Goal: Task Accomplishment & Management: Use online tool/utility

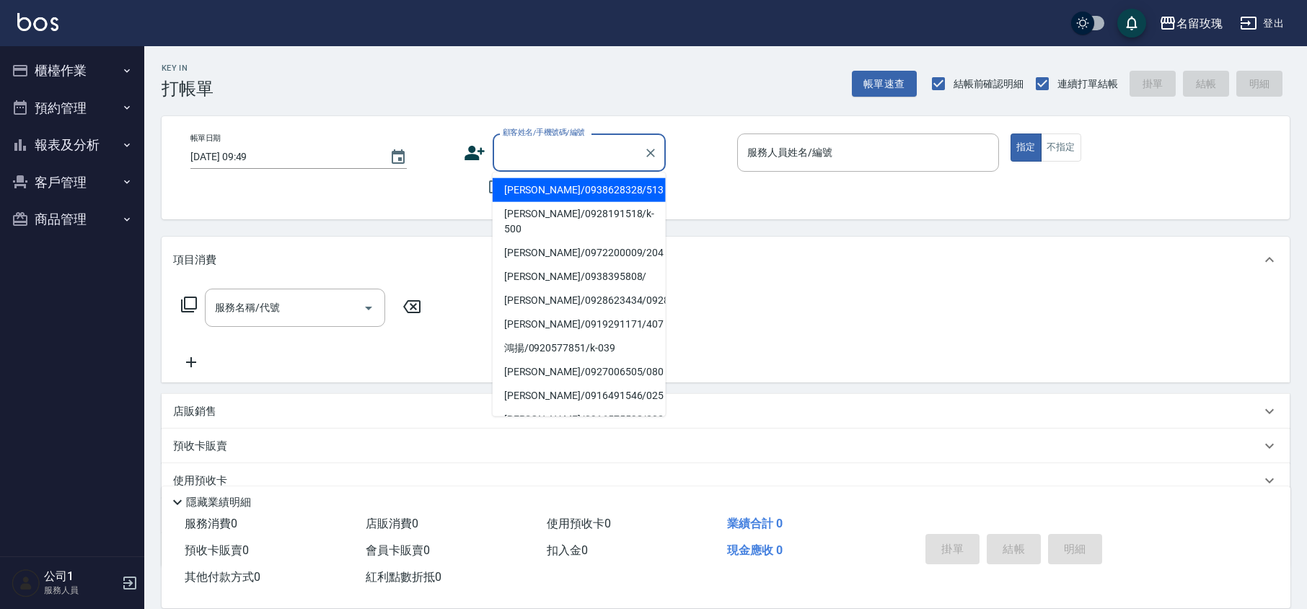
click at [548, 154] on input "顧客姓名/手機號碼/編號" at bounding box center [568, 152] width 139 height 25
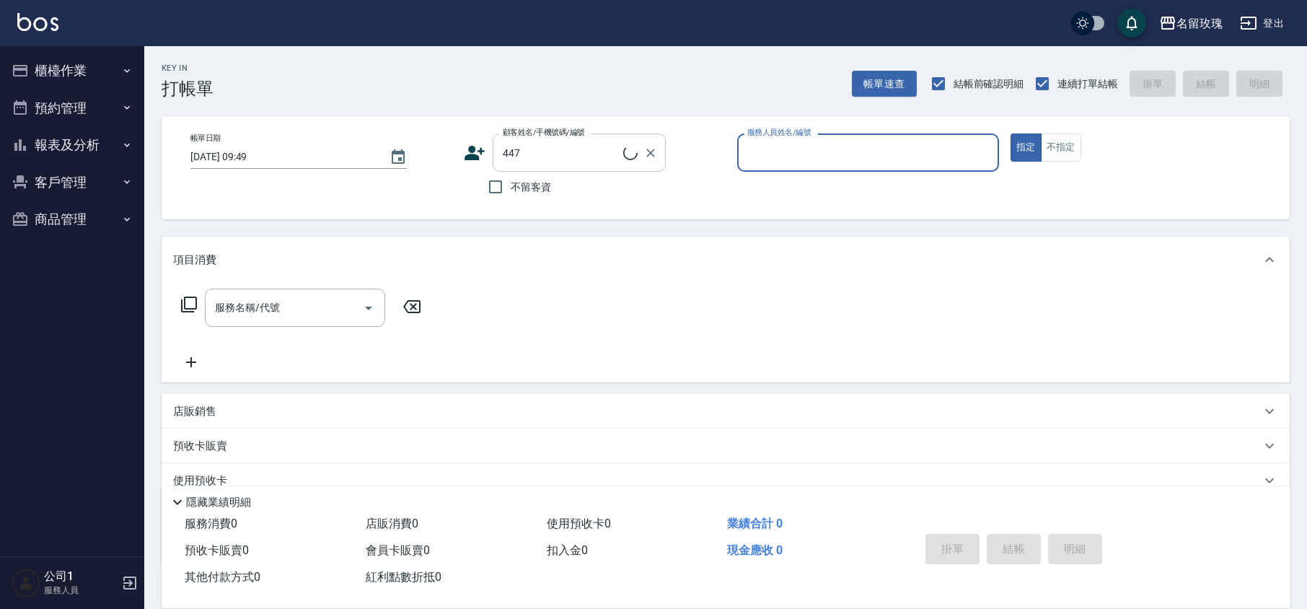
type input "[PERSON_NAME]/0922213053/447"
type input "VIVI-2"
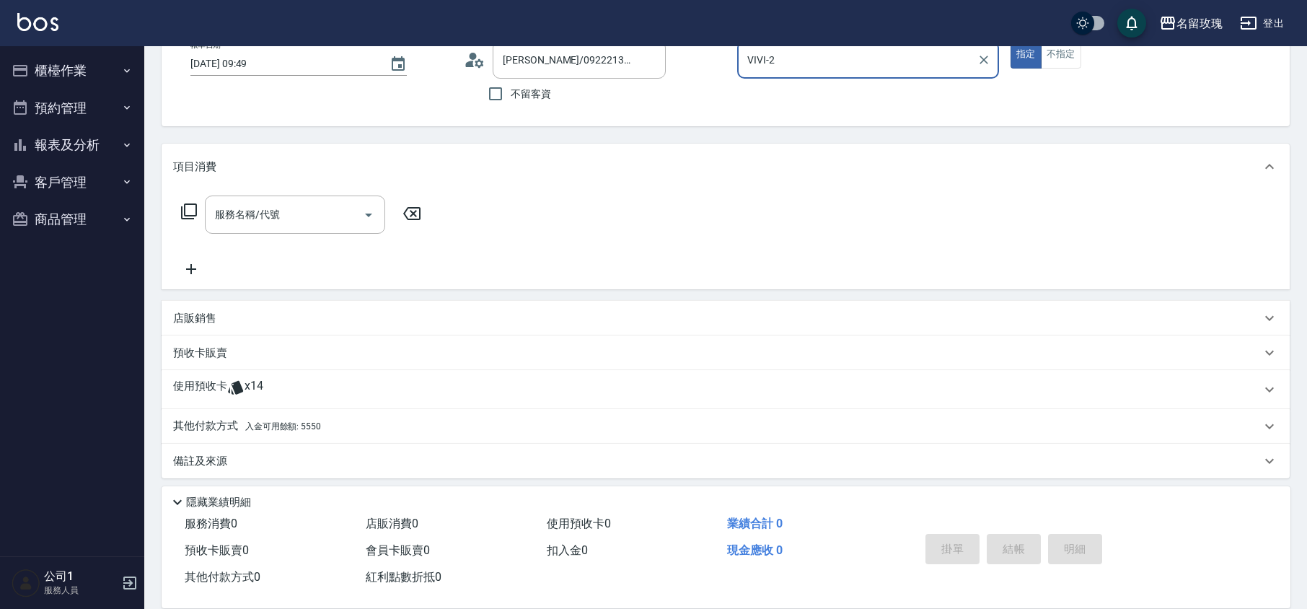
scroll to position [98, 0]
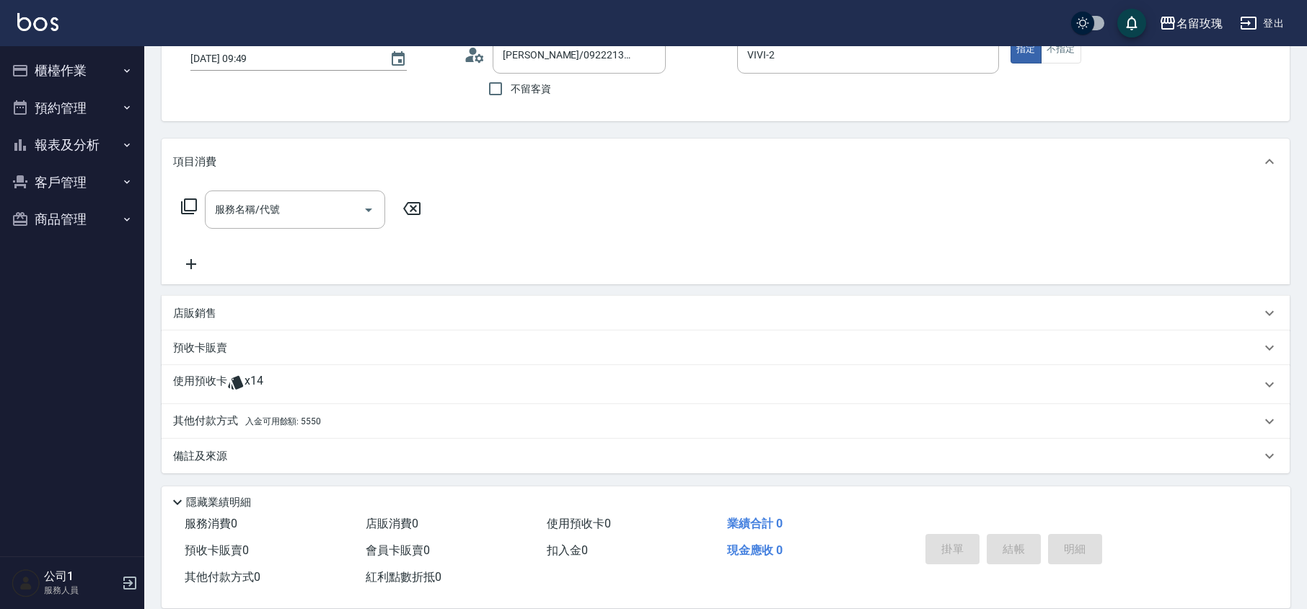
click at [258, 377] on span "x14" at bounding box center [254, 385] width 19 height 22
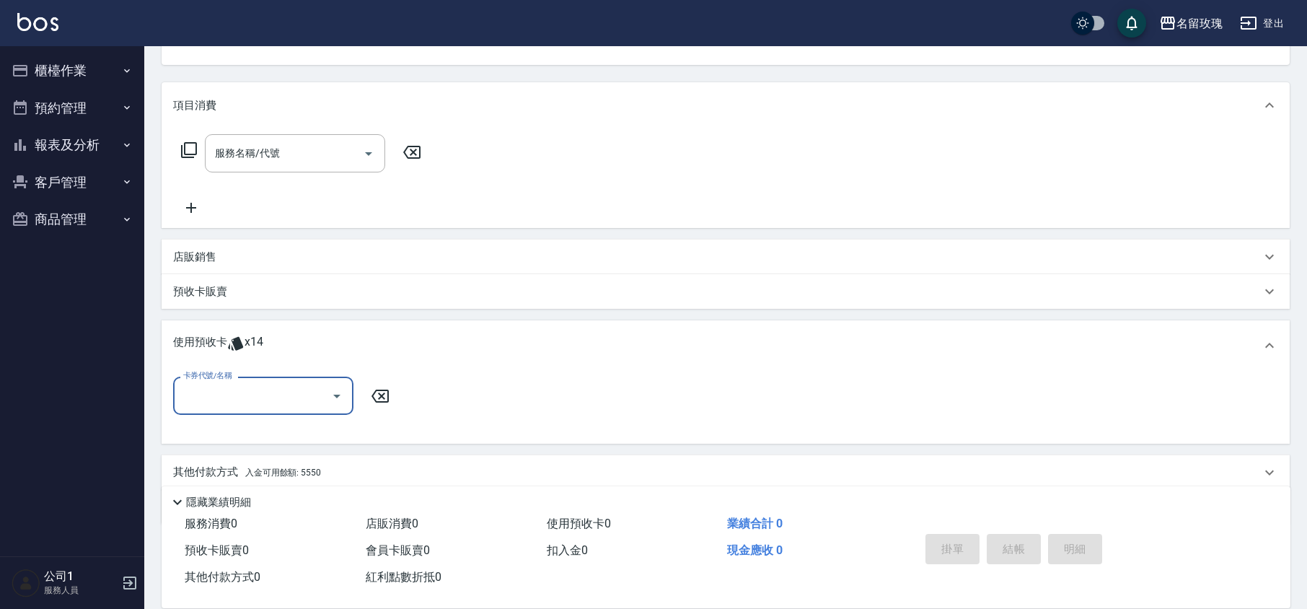
scroll to position [206, 0]
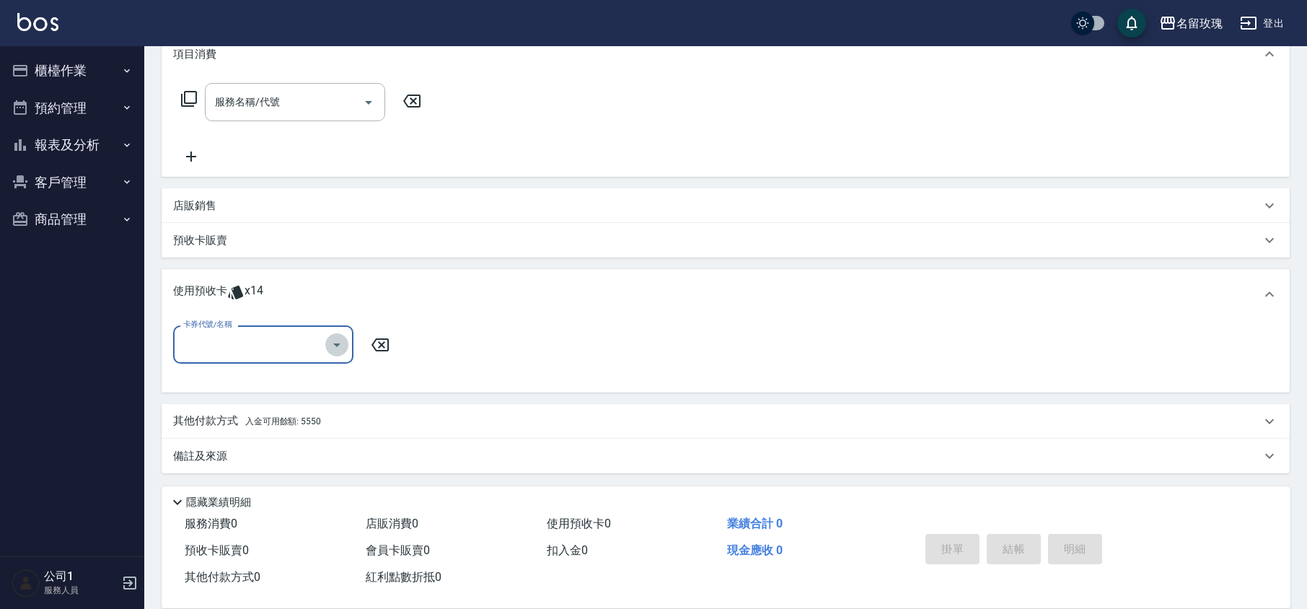
click at [329, 345] on icon "Open" at bounding box center [336, 344] width 17 height 17
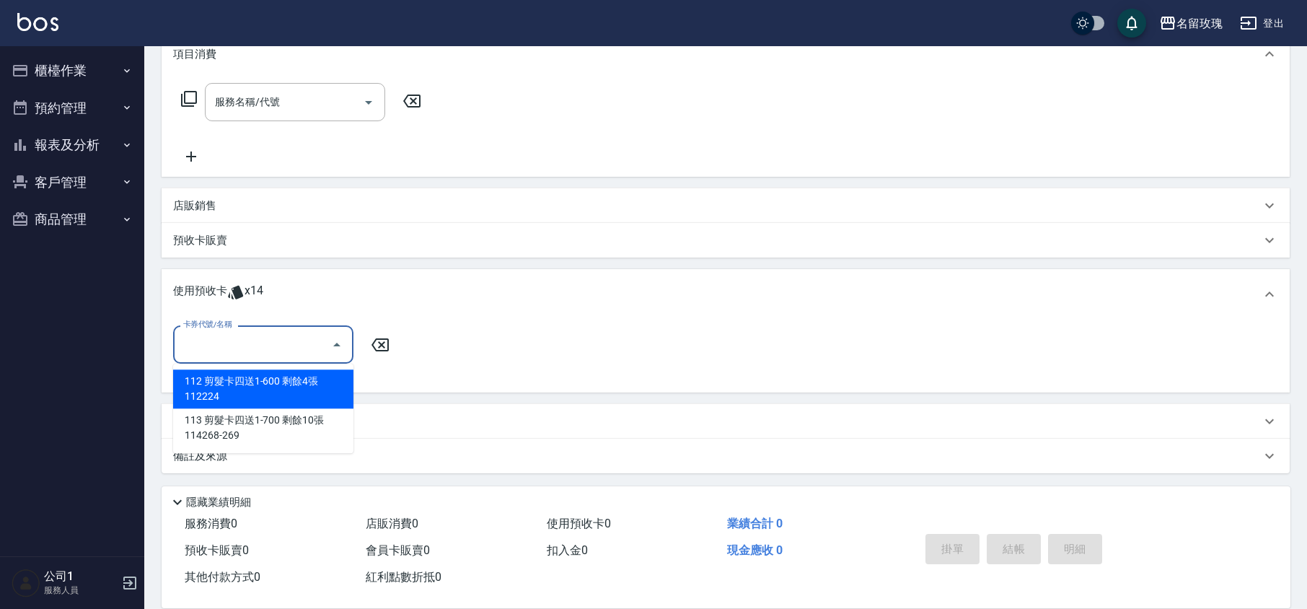
click at [328, 390] on div "112 剪髮卡四送1-600 剩餘4張 112224" at bounding box center [263, 388] width 180 height 39
type input "112 剪髮卡四送1-600 112224"
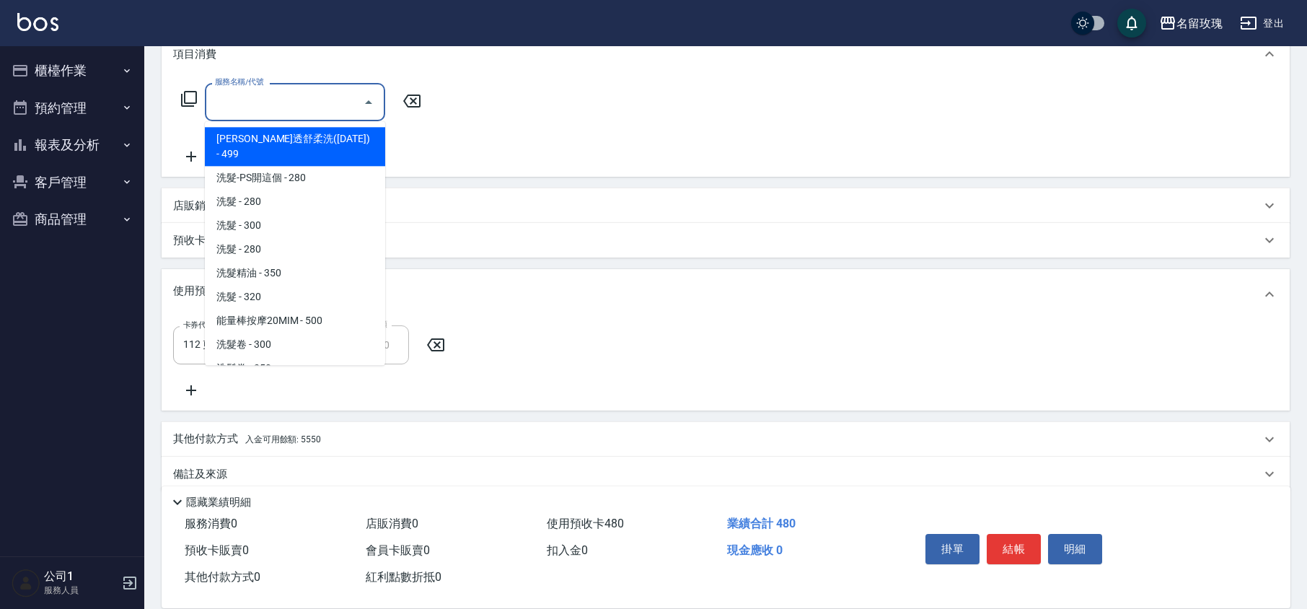
click at [253, 94] on div "服務名稱/代號 服務名稱/代號" at bounding box center [295, 102] width 180 height 38
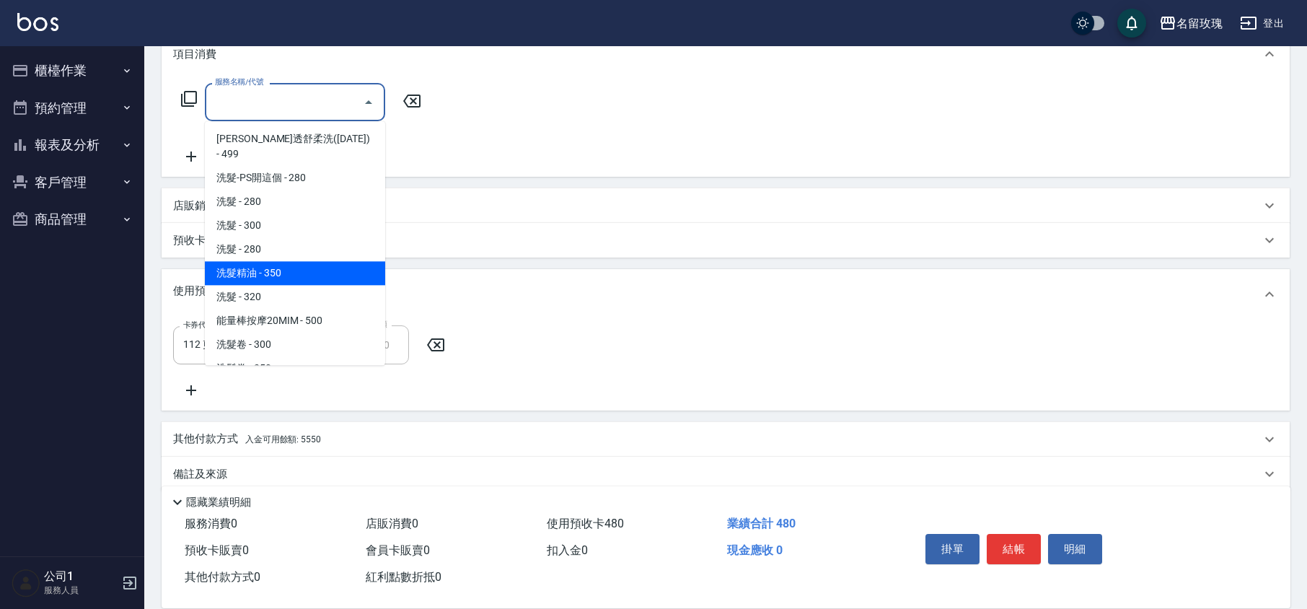
click at [303, 263] on span "洗髮精油 - 350" at bounding box center [295, 273] width 180 height 24
type input "洗髮精油(206)"
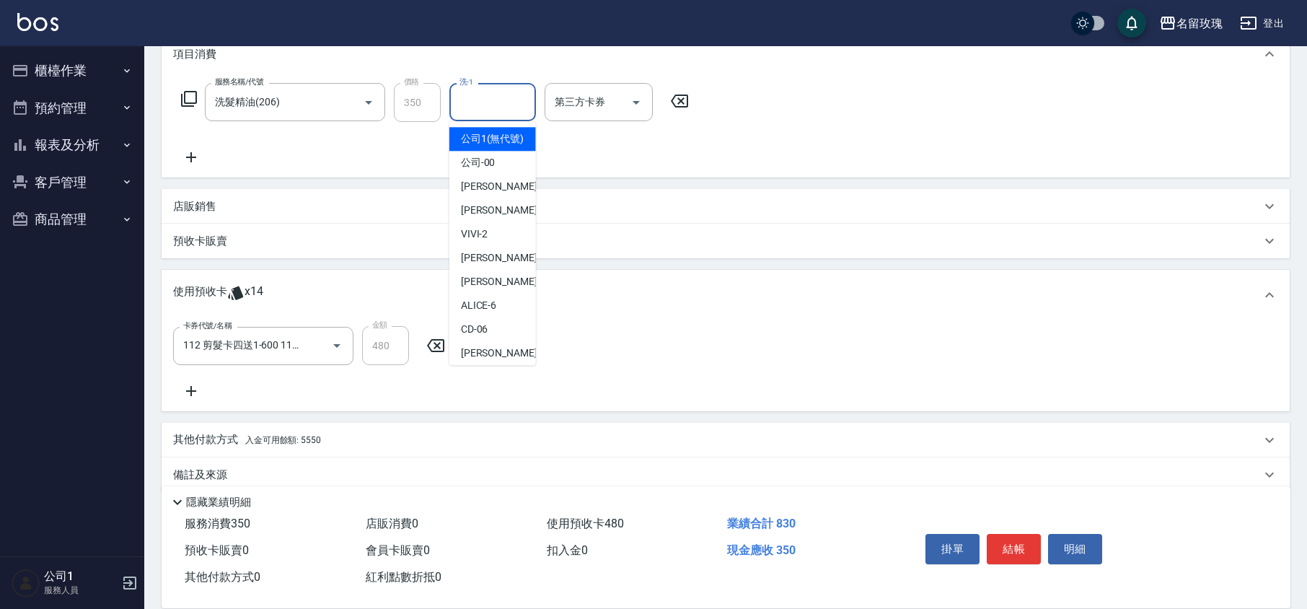
click at [500, 107] on input "洗-1" at bounding box center [493, 101] width 74 height 25
click at [488, 246] on div "VIVI -2" at bounding box center [493, 234] width 87 height 24
type input "VIVI-2"
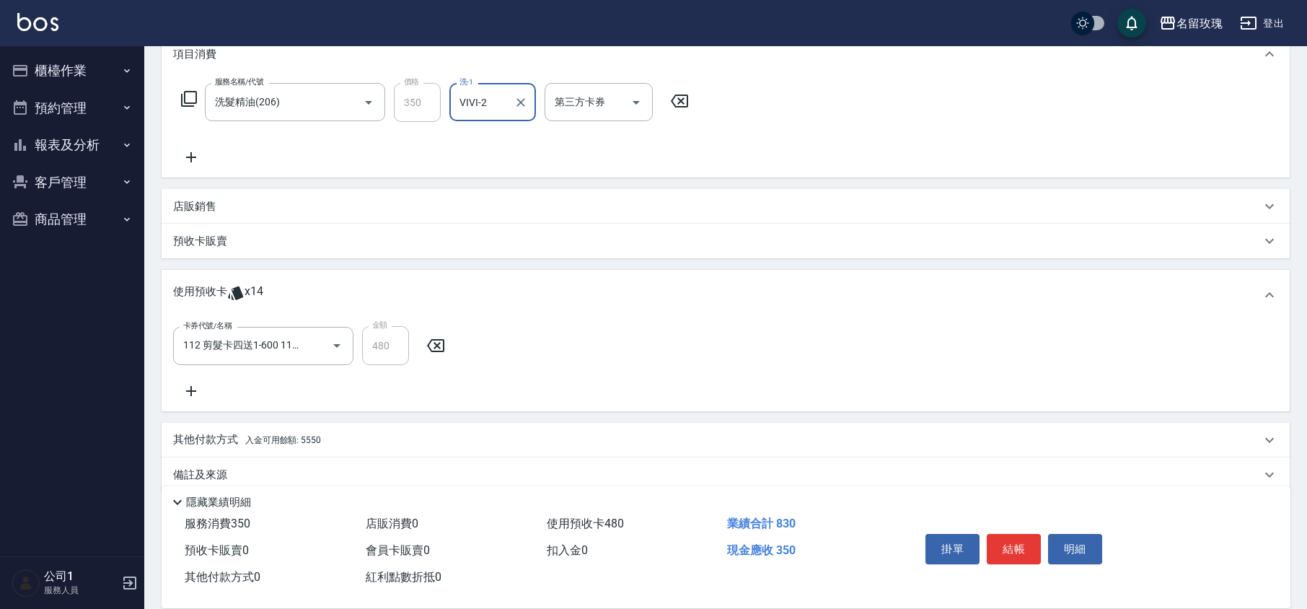
click at [196, 159] on icon at bounding box center [191, 157] width 36 height 17
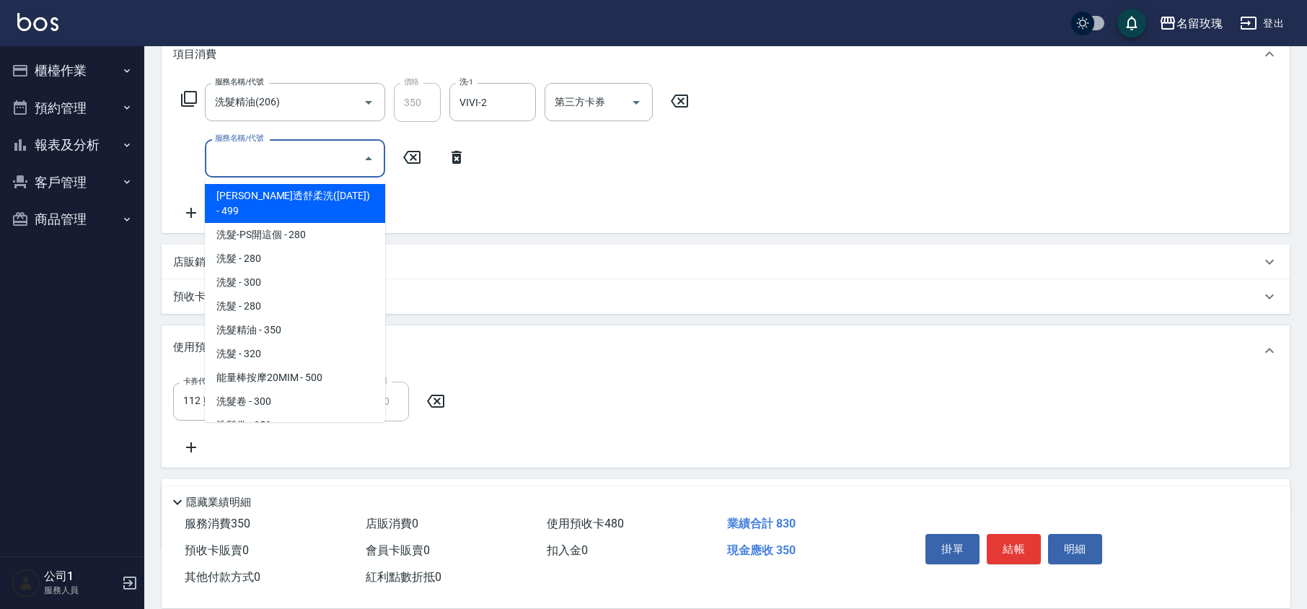
click at [246, 156] on input "服務名稱/代號" at bounding box center [284, 158] width 146 height 25
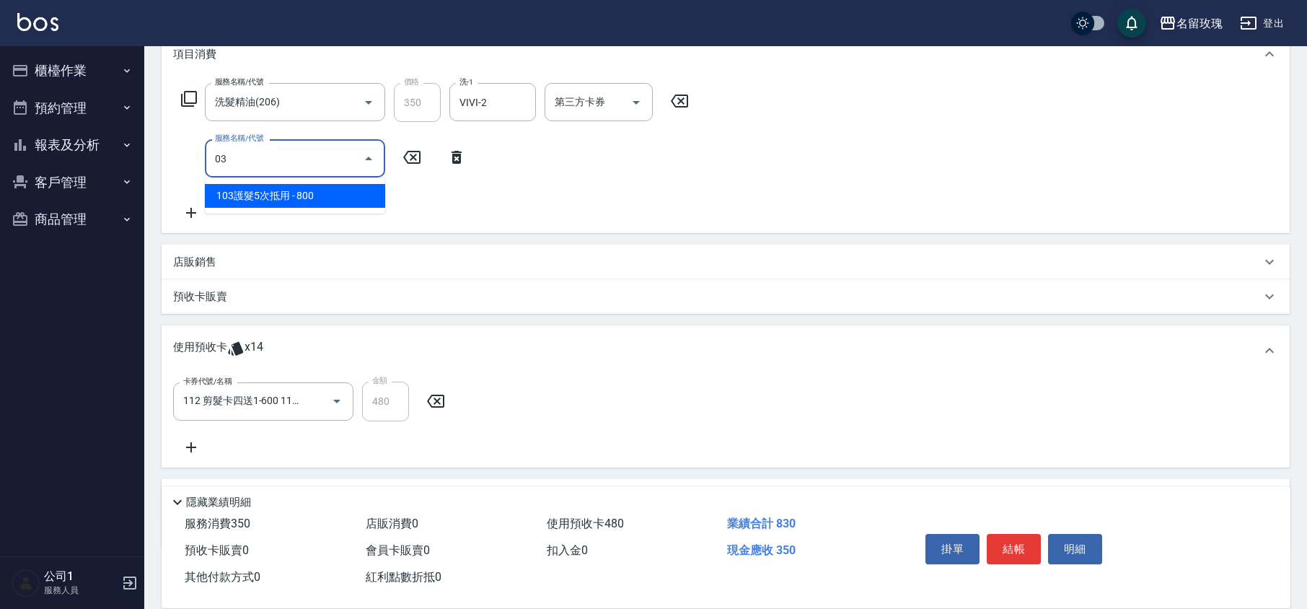
type input "103護髮5次抵用(Q-0002)"
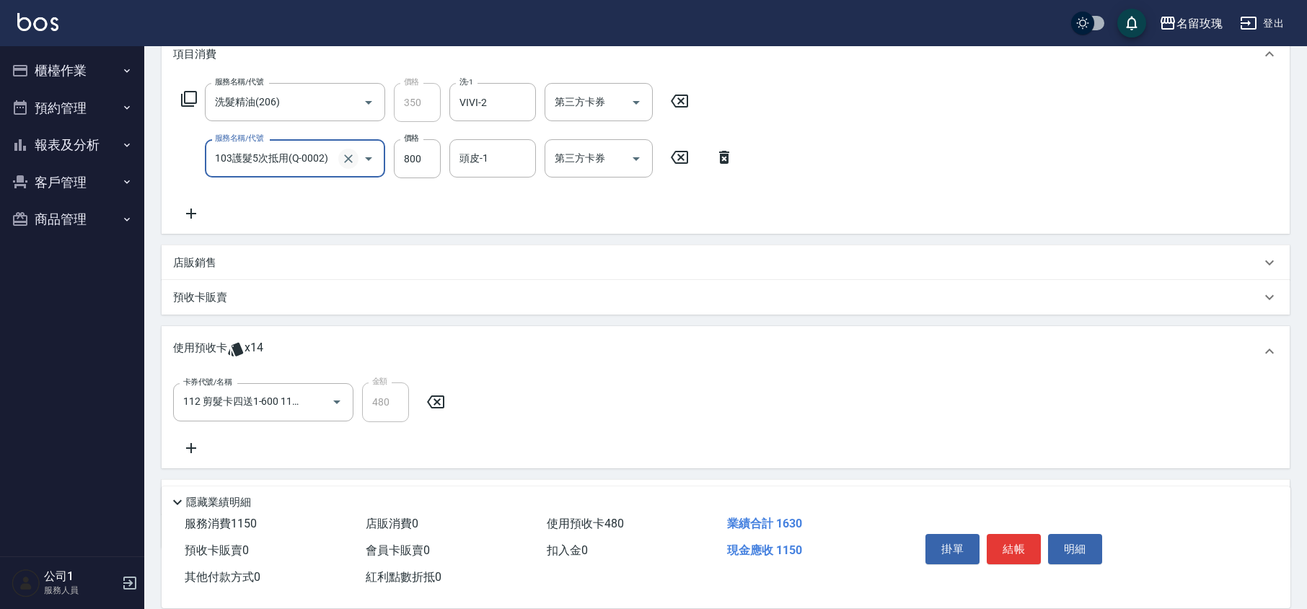
click at [351, 159] on icon "Clear" at bounding box center [348, 159] width 14 height 14
click at [281, 157] on input "服務名稱/代號" at bounding box center [274, 158] width 127 height 25
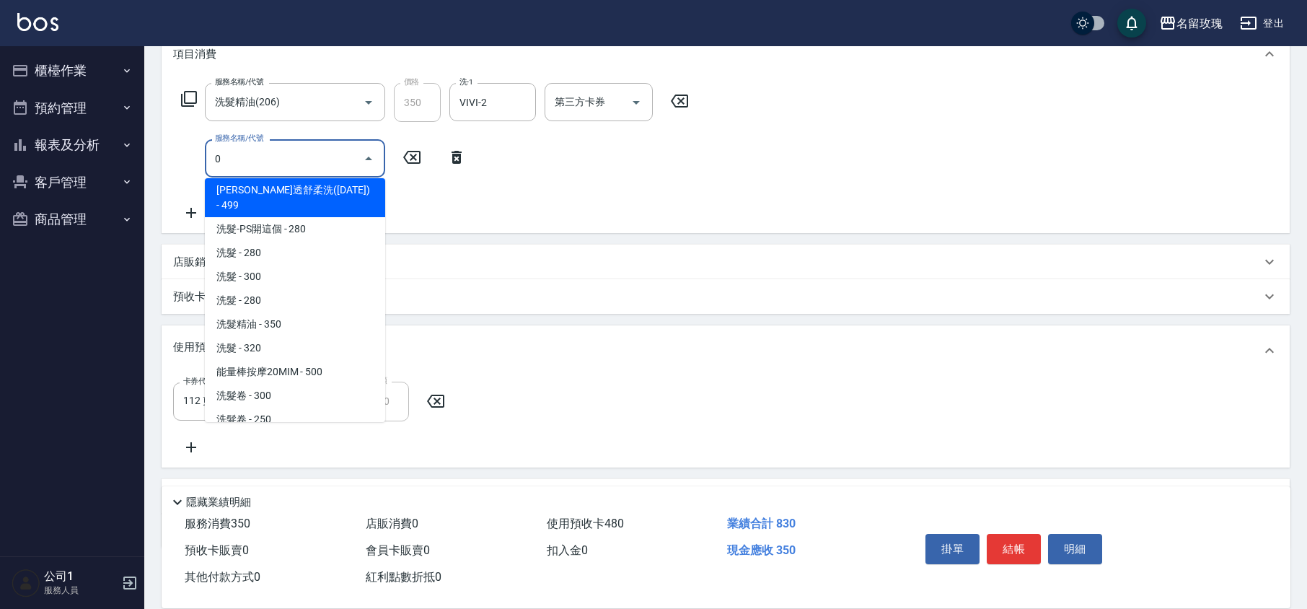
scroll to position [0, 0]
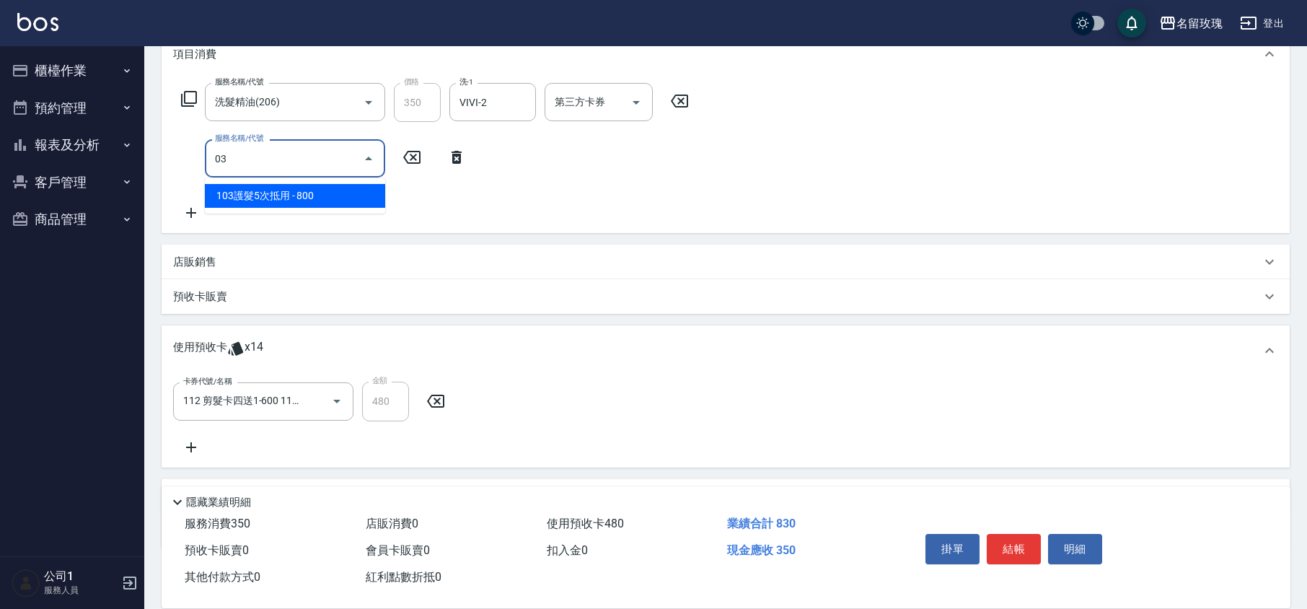
type input "0"
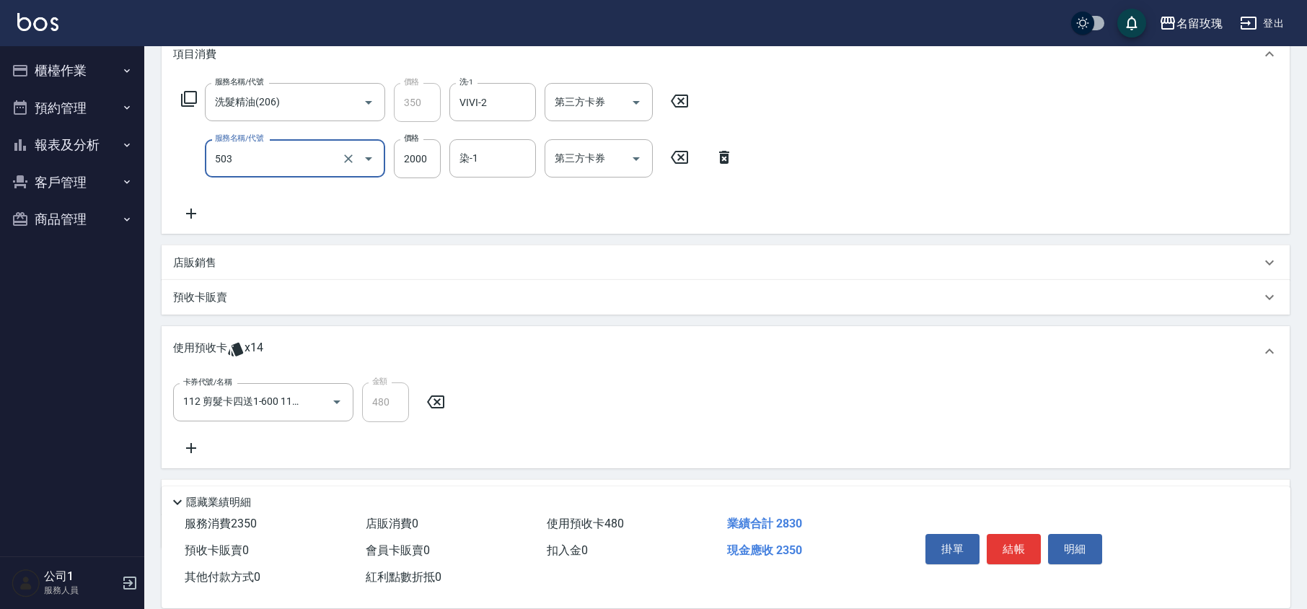
type input "染髮(503)"
type input "1600"
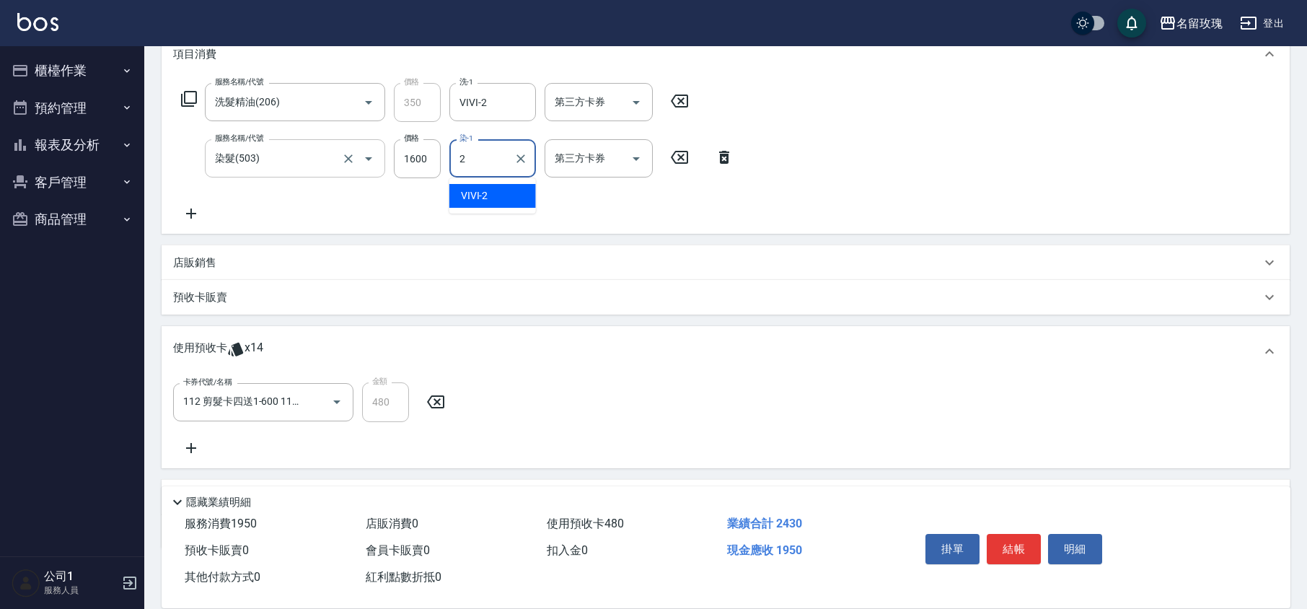
type input "VIVI-2"
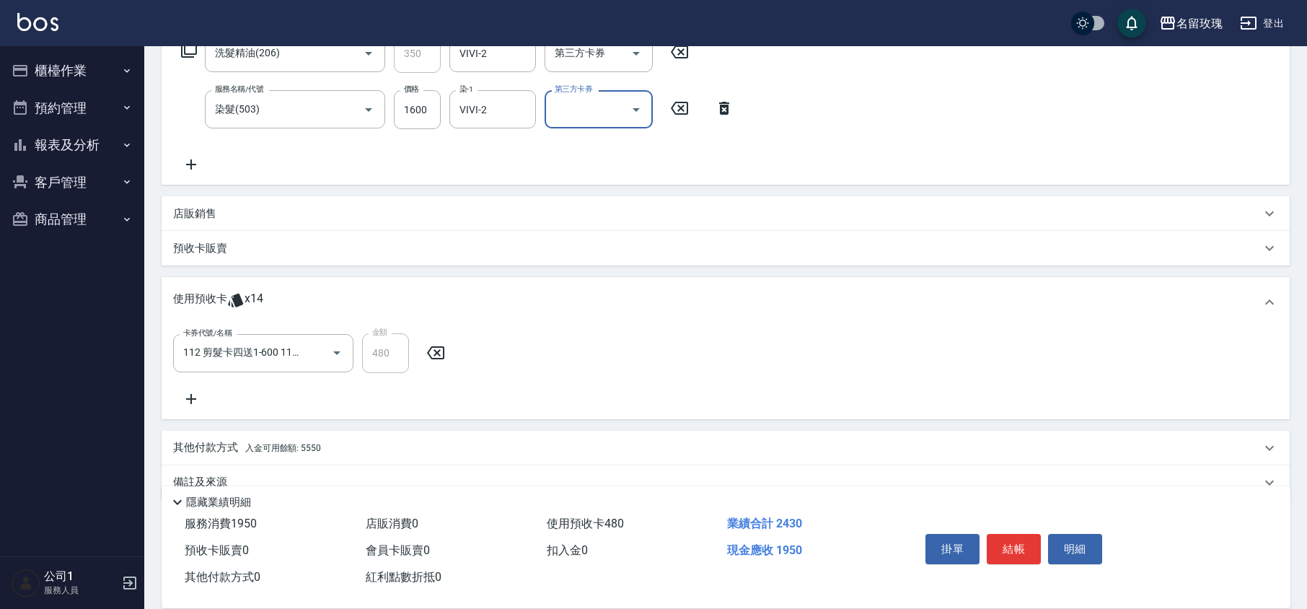
scroll to position [281, 0]
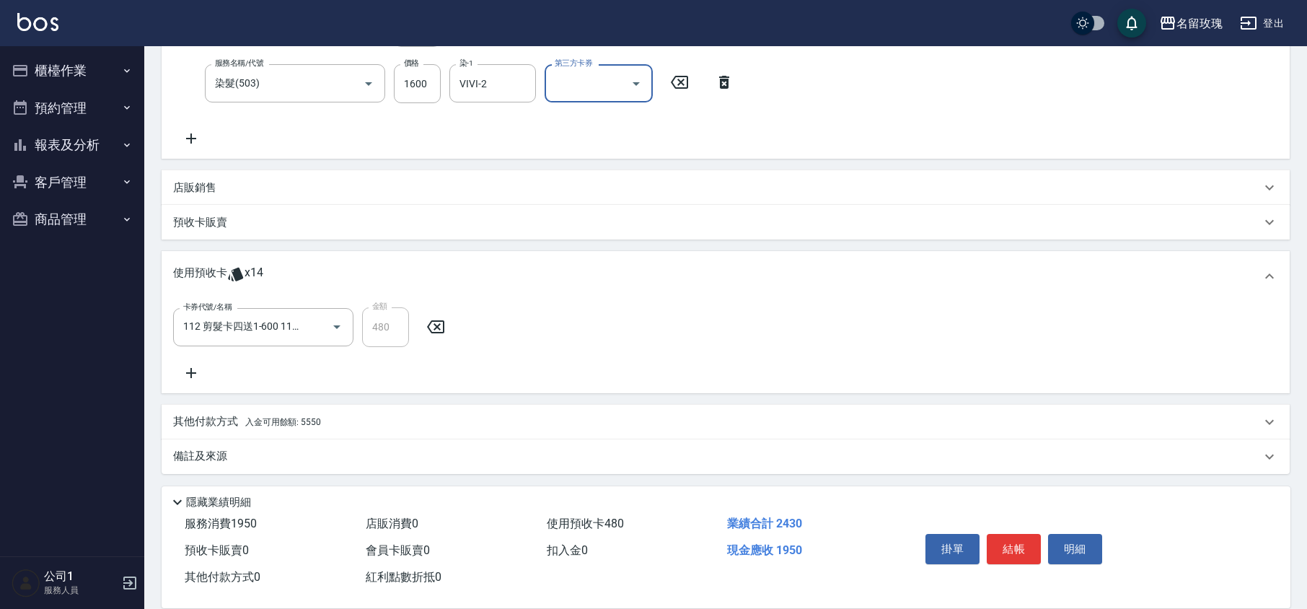
click at [313, 419] on span "入金可用餘額: 5550" at bounding box center [283, 422] width 76 height 10
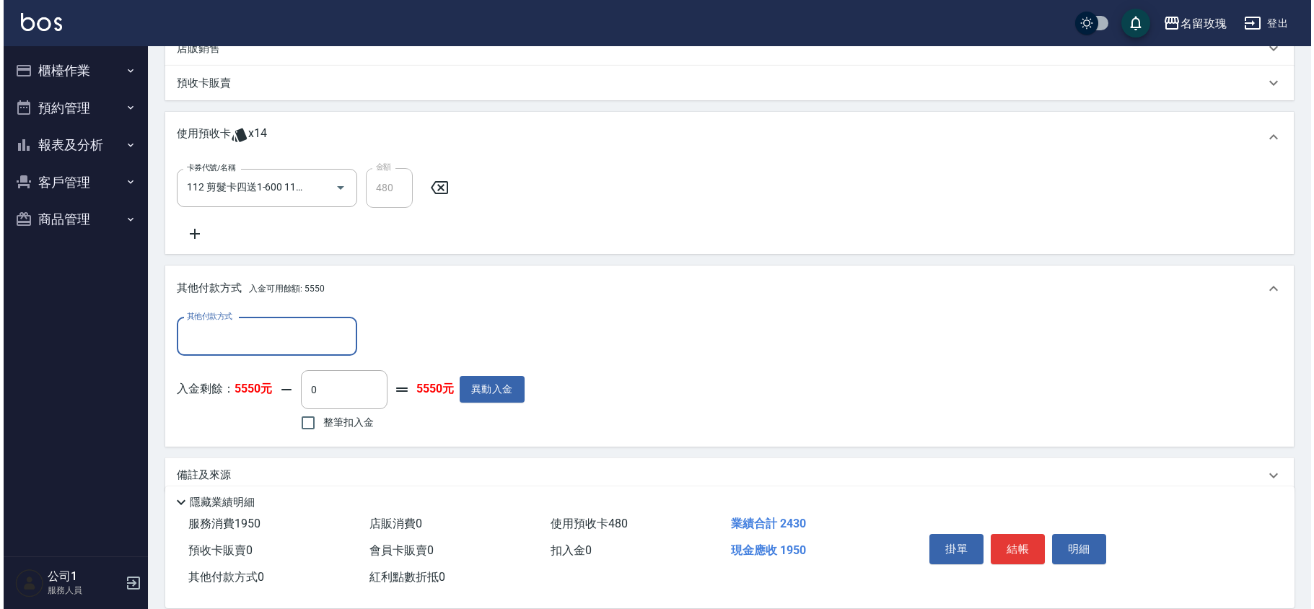
scroll to position [437, 0]
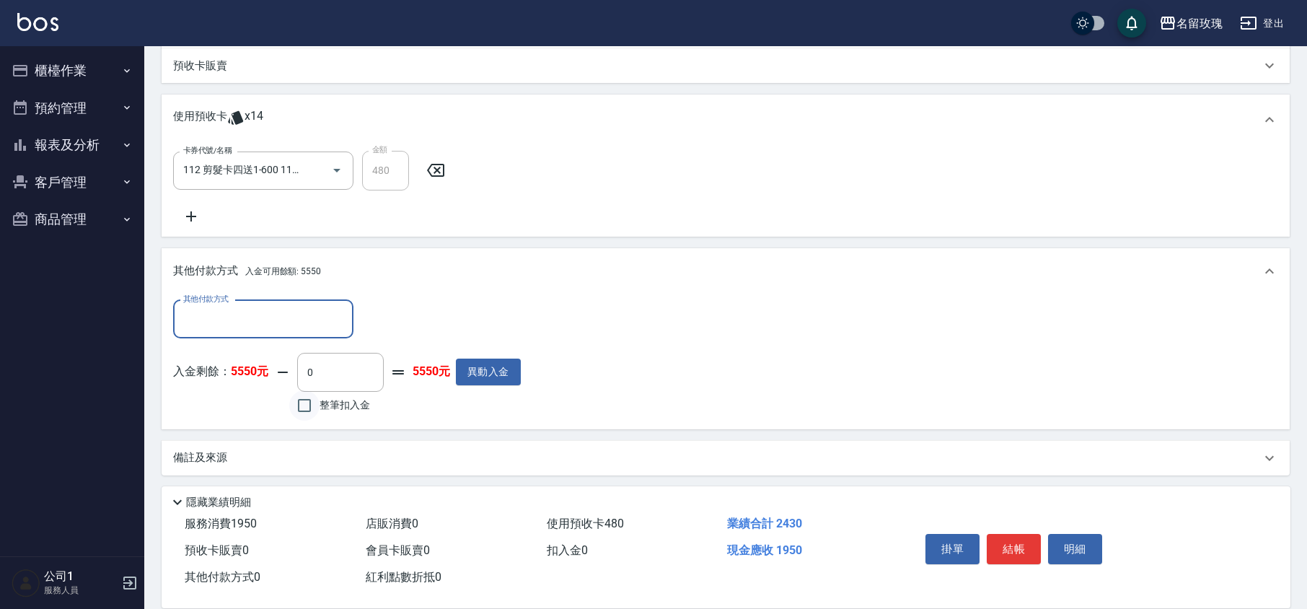
click at [300, 405] on input "整筆扣入金" at bounding box center [304, 405] width 30 height 30
checkbox input "true"
type input "1950"
click at [1000, 547] on button "結帳" at bounding box center [1014, 549] width 54 height 30
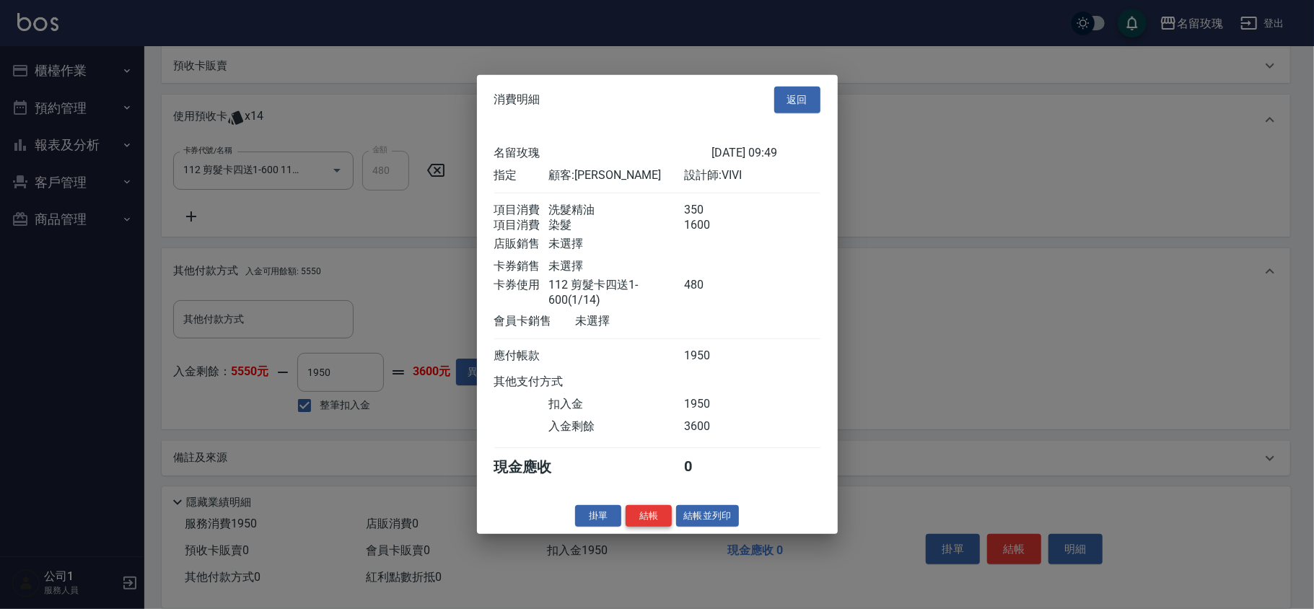
click at [650, 521] on button "結帳" at bounding box center [649, 515] width 46 height 22
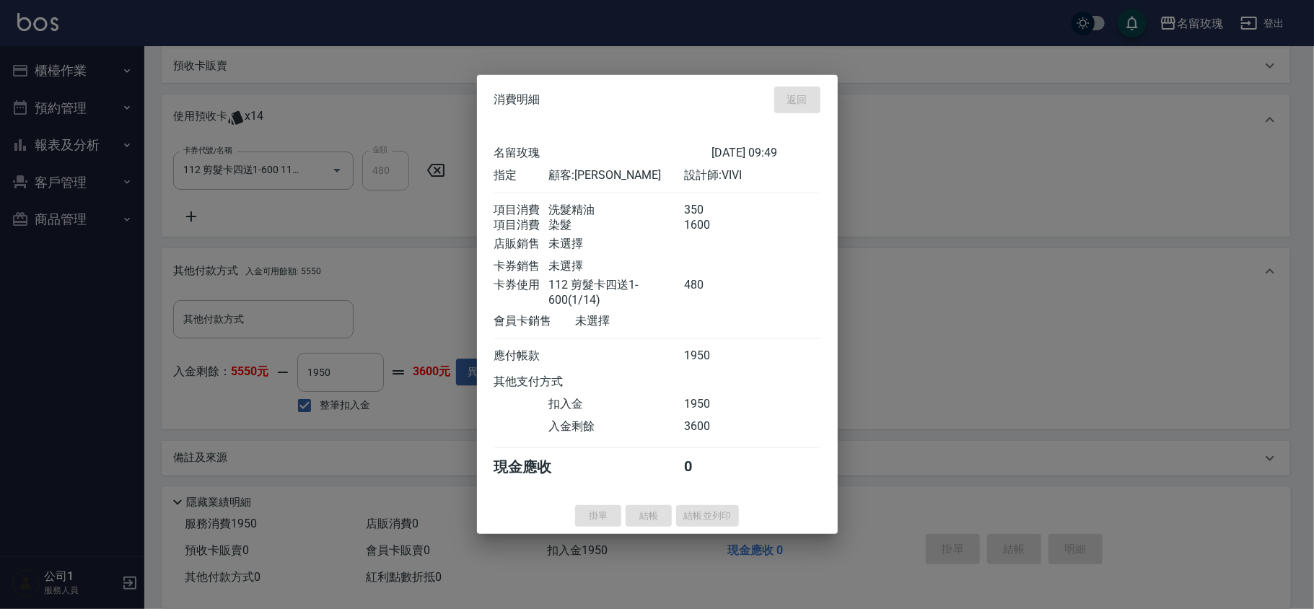
type input "[DATE] 12:04"
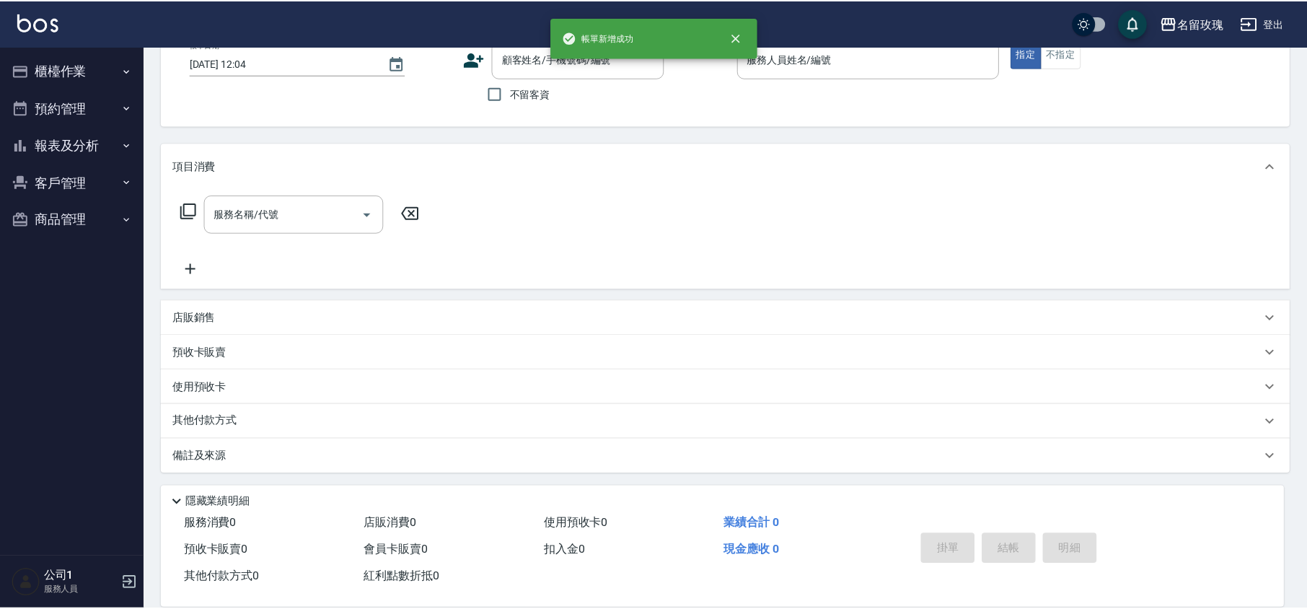
scroll to position [0, 0]
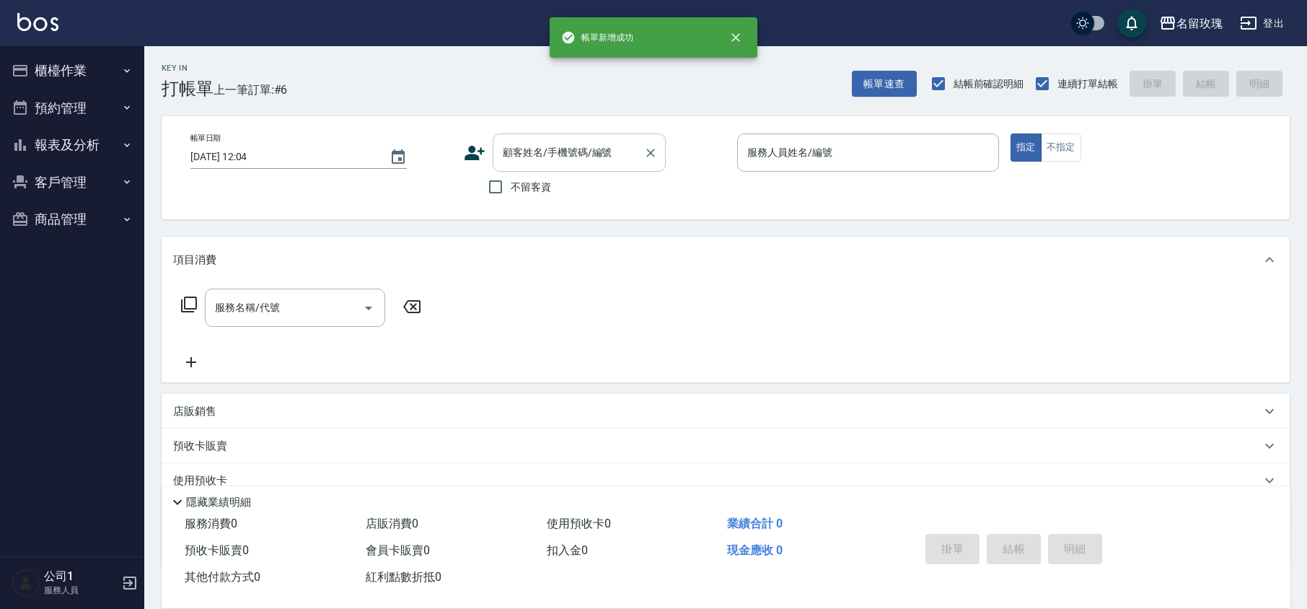
click at [549, 154] on input "顧客姓名/手機號碼/編號" at bounding box center [568, 152] width 139 height 25
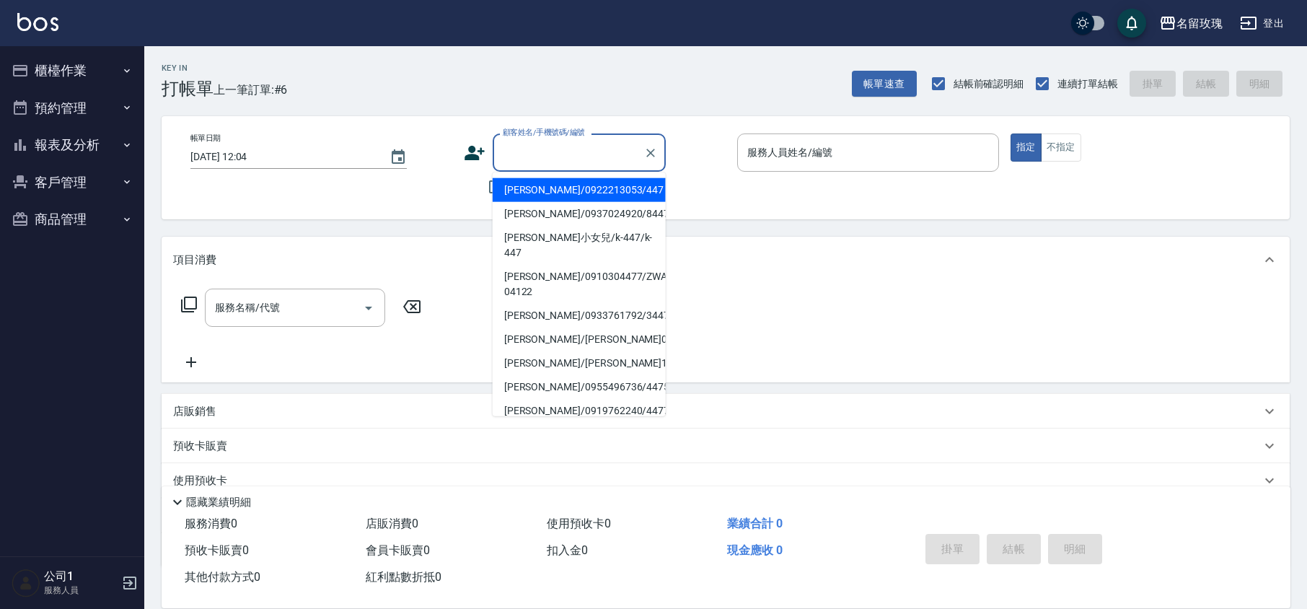
click at [549, 188] on li "[PERSON_NAME]/0922213053/447" at bounding box center [579, 190] width 173 height 24
type input "[PERSON_NAME]/0922213053/447"
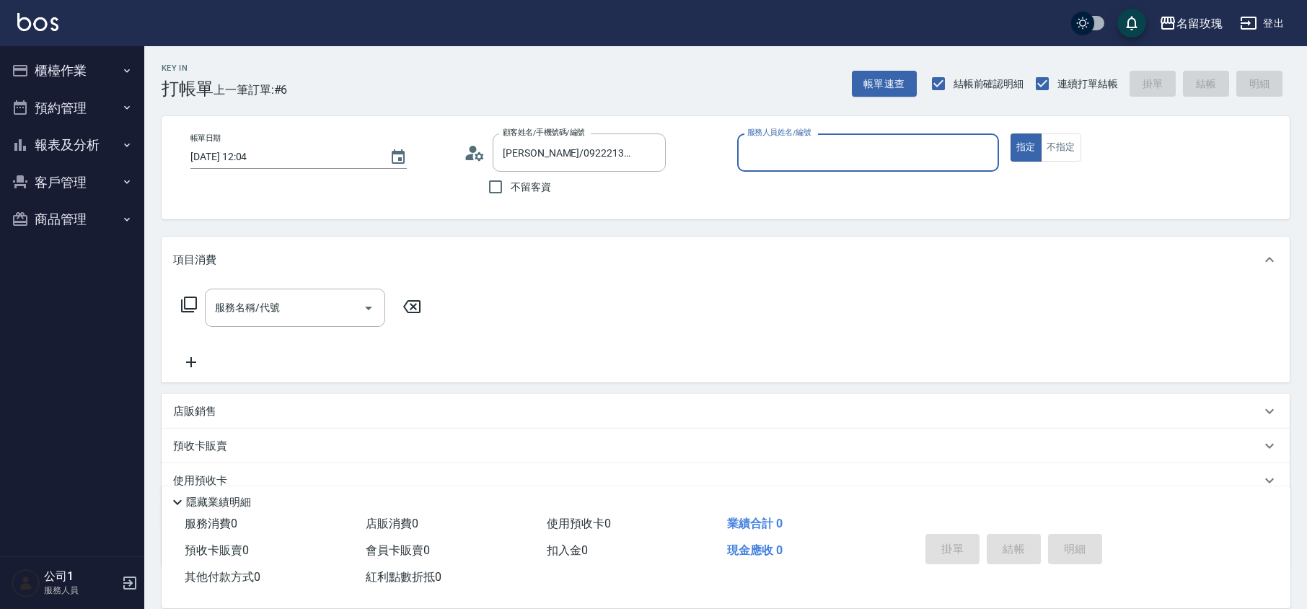
type input "VIVI-2"
click at [289, 302] on input "服務名稱/代號" at bounding box center [284, 307] width 146 height 25
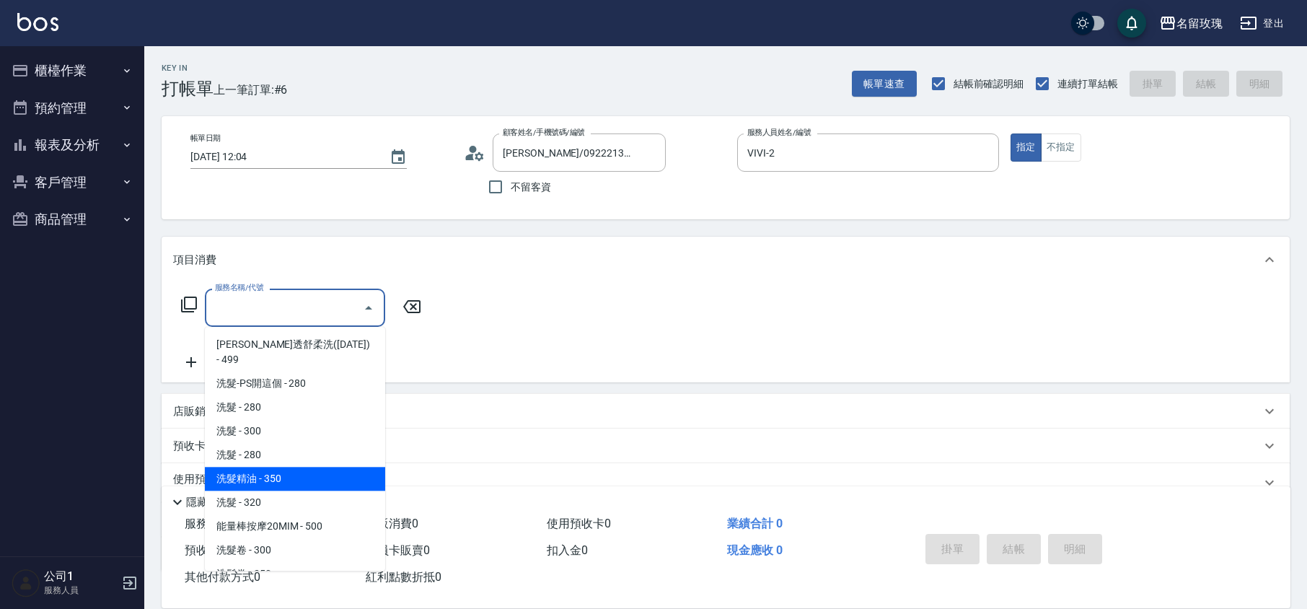
click at [307, 467] on span "洗髮精油 - 350" at bounding box center [295, 479] width 180 height 24
type input "洗髮精油(206)"
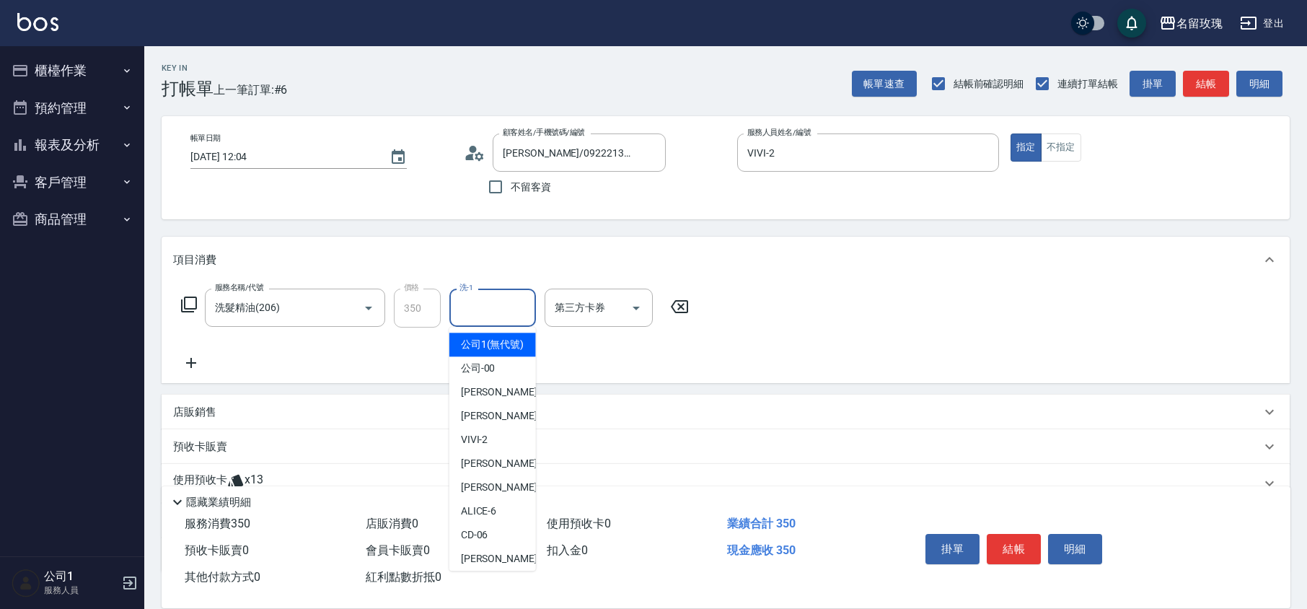
click at [470, 304] on input "洗-1" at bounding box center [493, 307] width 74 height 25
click at [491, 452] on div "VIVI -2" at bounding box center [493, 440] width 87 height 24
type input "VIVI-2"
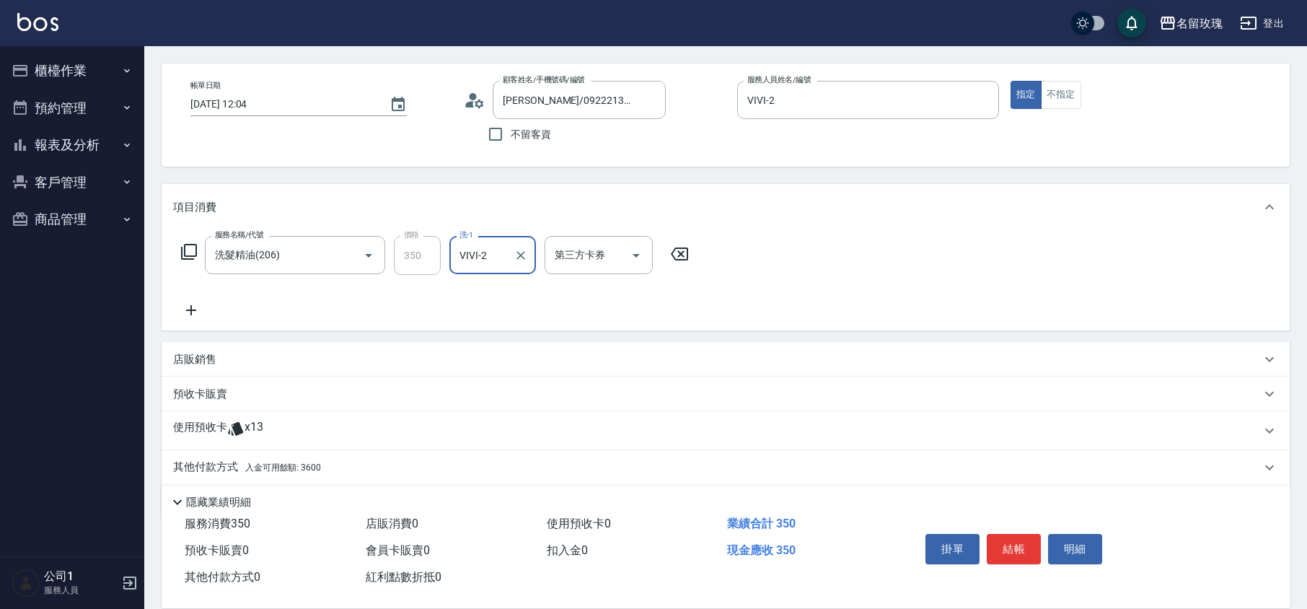
scroll to position [99, 0]
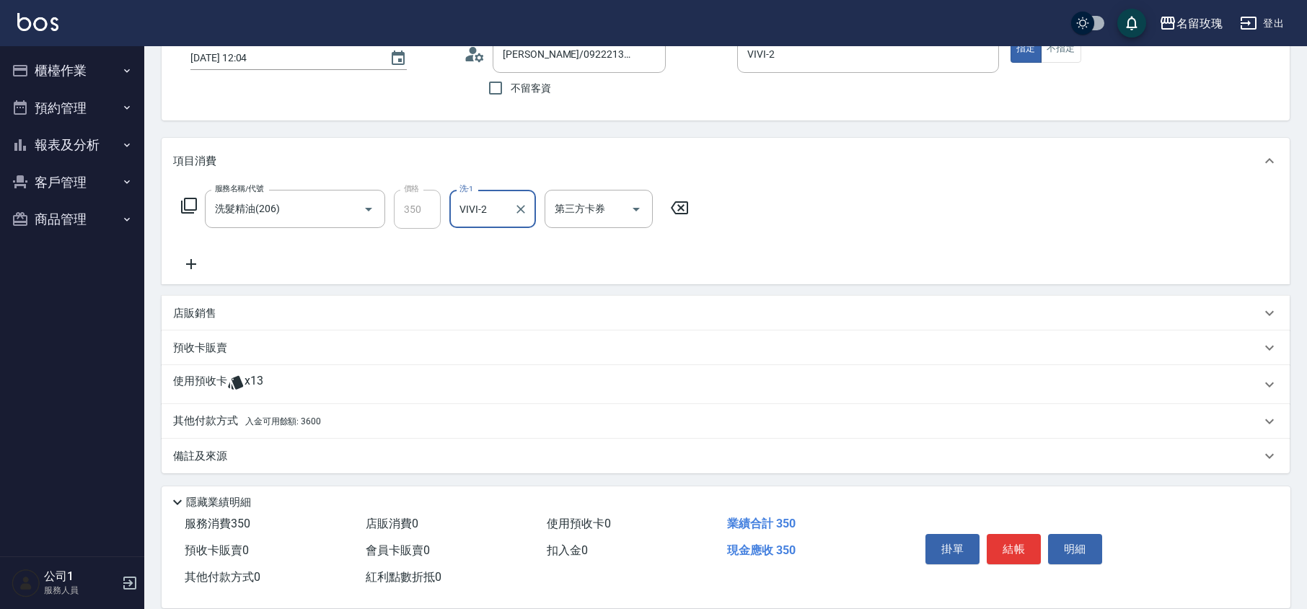
click at [255, 385] on span "x13" at bounding box center [254, 385] width 19 height 22
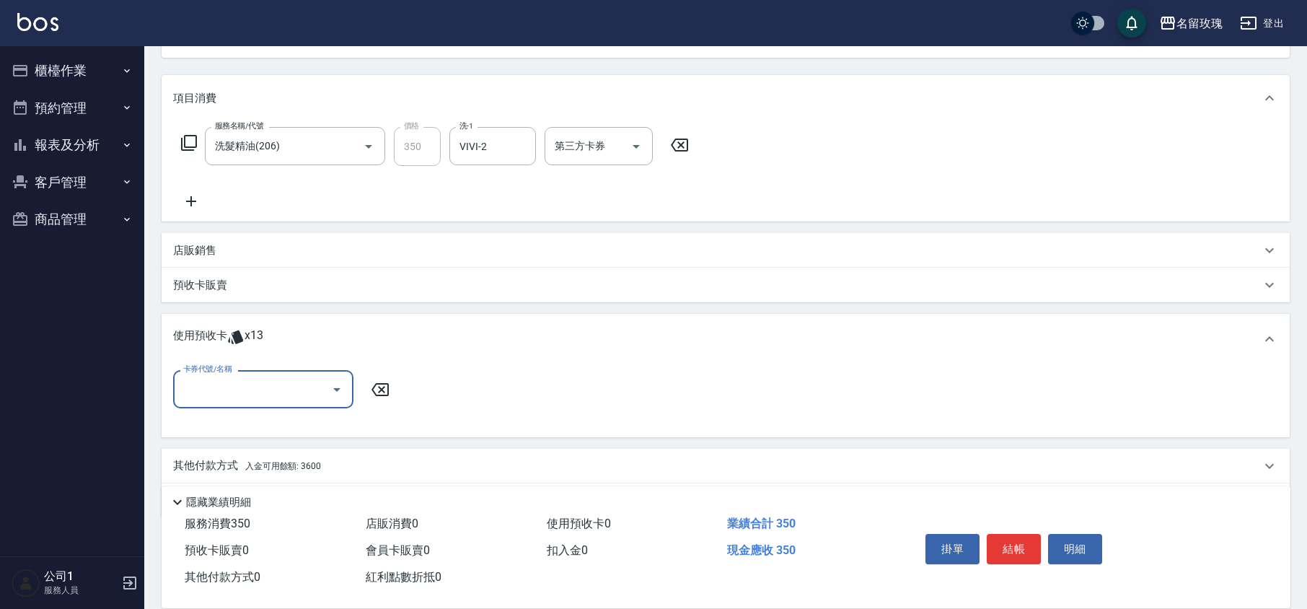
scroll to position [195, 0]
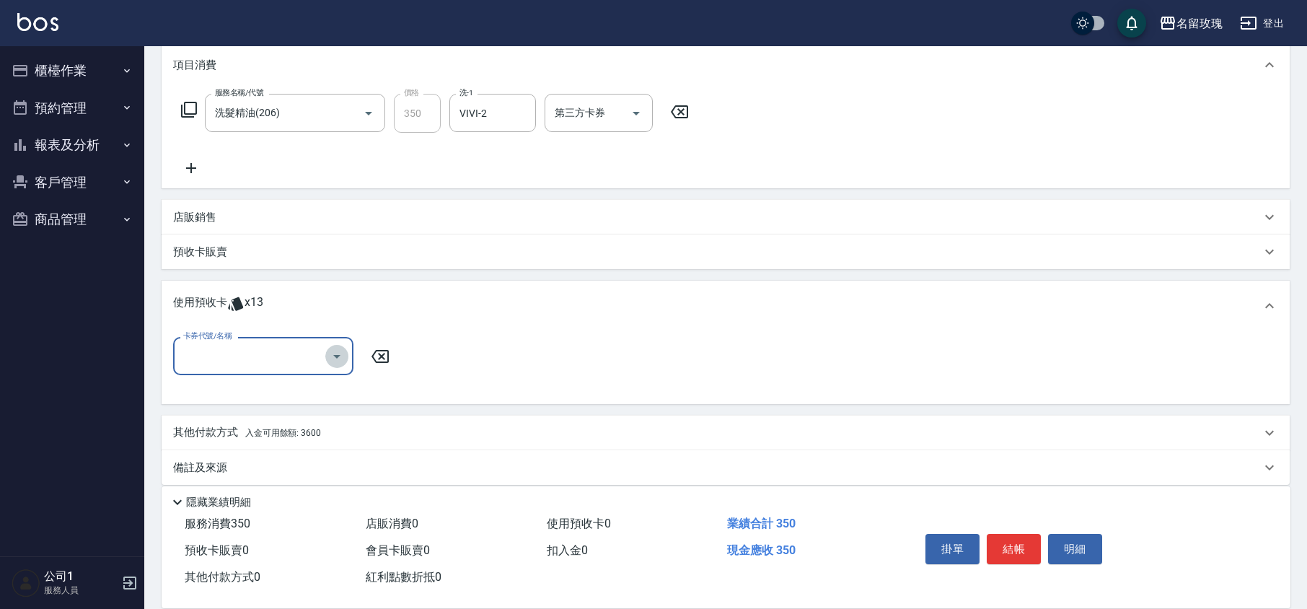
click at [342, 356] on icon "Open" at bounding box center [336, 356] width 17 height 17
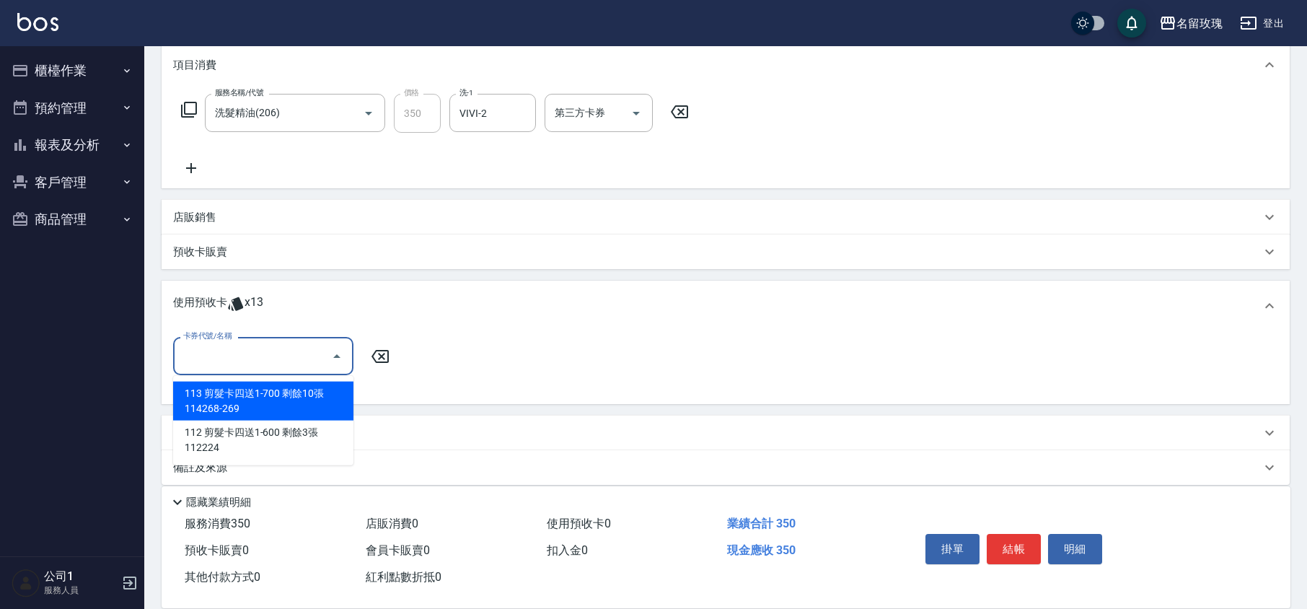
click at [328, 393] on div "113 剪髮卡四送1-700 剩餘10張 114268-269" at bounding box center [263, 401] width 180 height 39
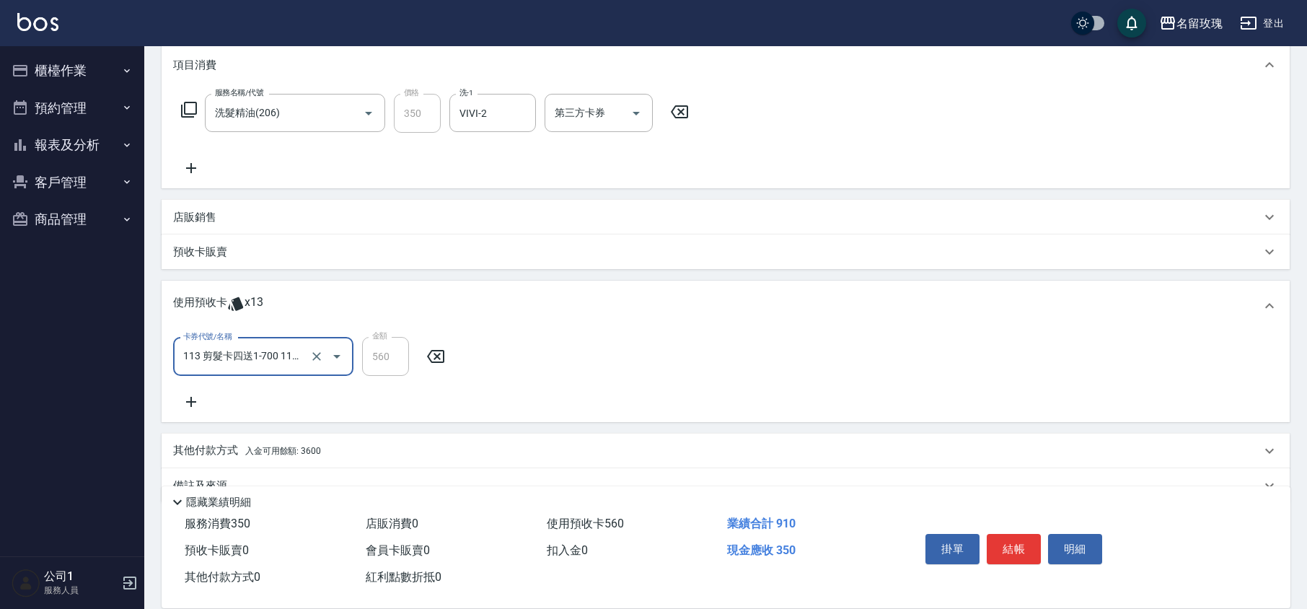
click at [333, 358] on icon "Open" at bounding box center [336, 356] width 17 height 17
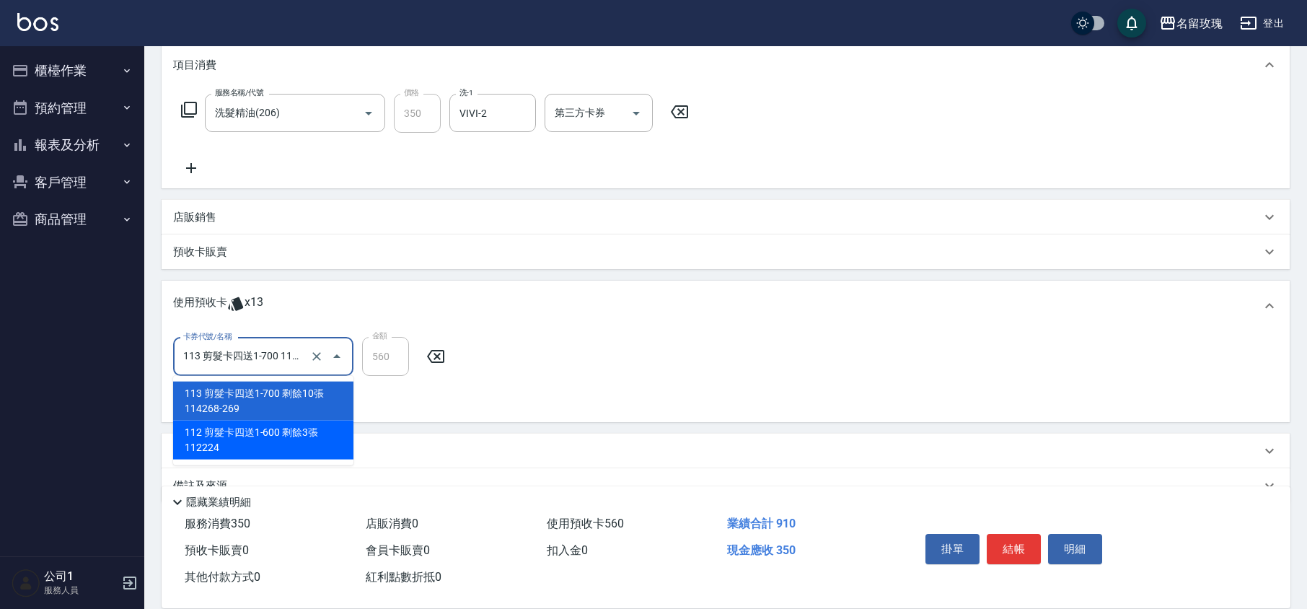
click at [312, 430] on div "112 剪髮卡四送1-600 剩餘3張 112224" at bounding box center [263, 440] width 180 height 39
type input "112 剪髮卡四送1-600 112224"
type input "480"
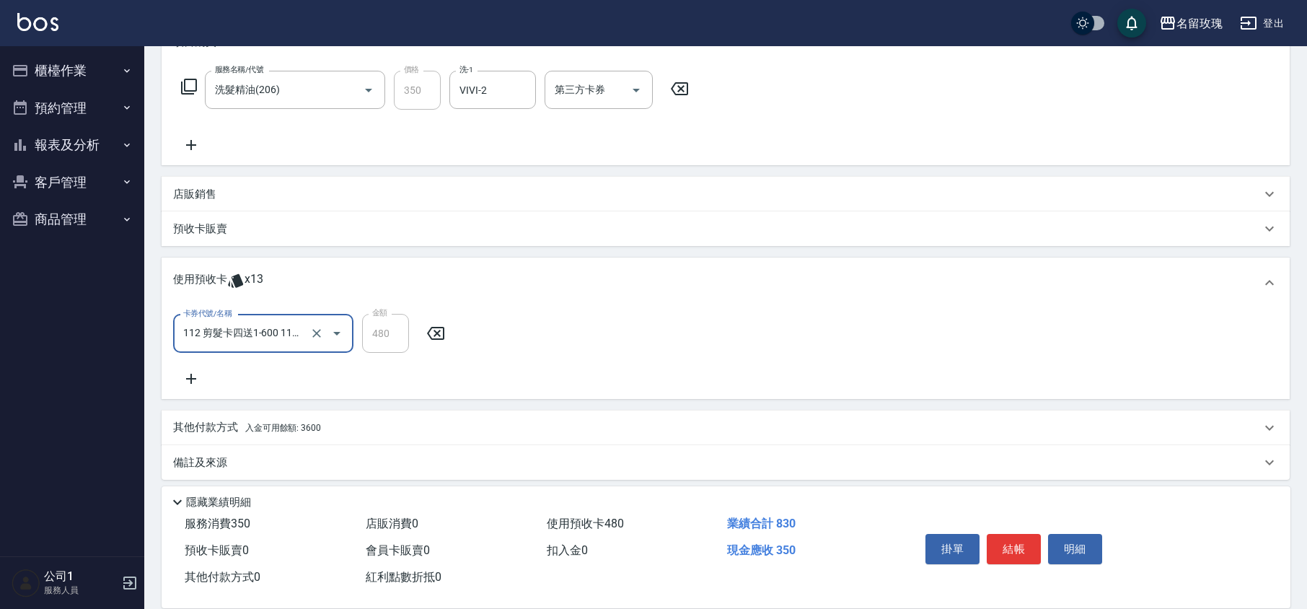
scroll to position [225, 0]
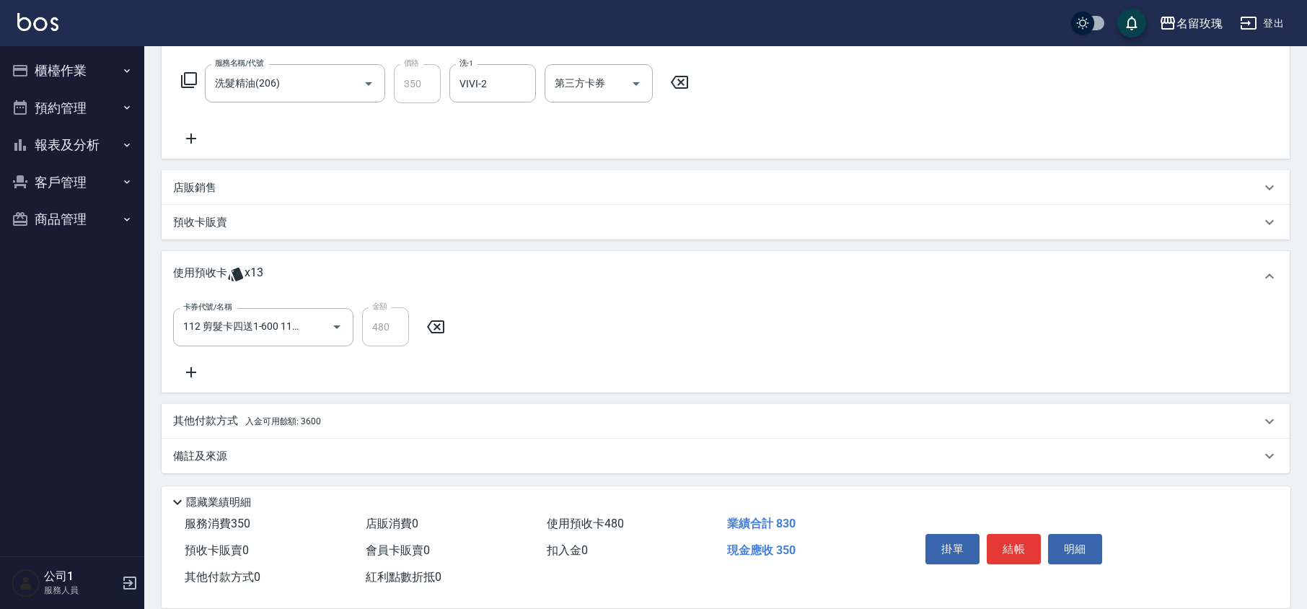
click at [315, 425] on span "入金可用餘額: 3600" at bounding box center [283, 421] width 76 height 10
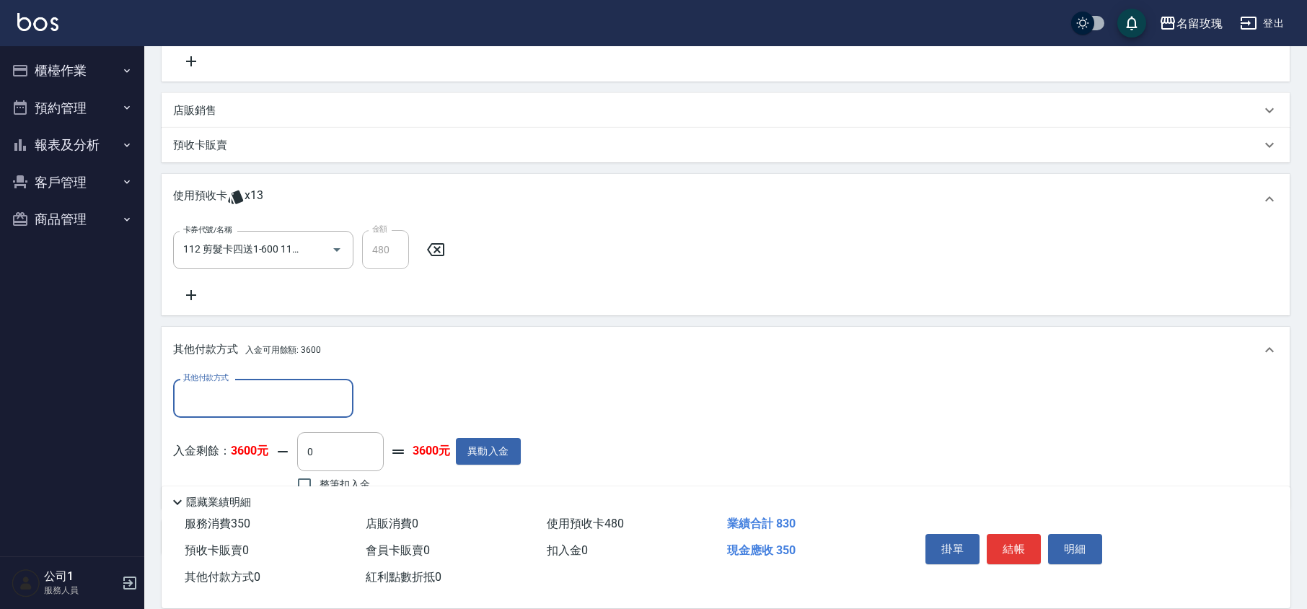
scroll to position [381, 0]
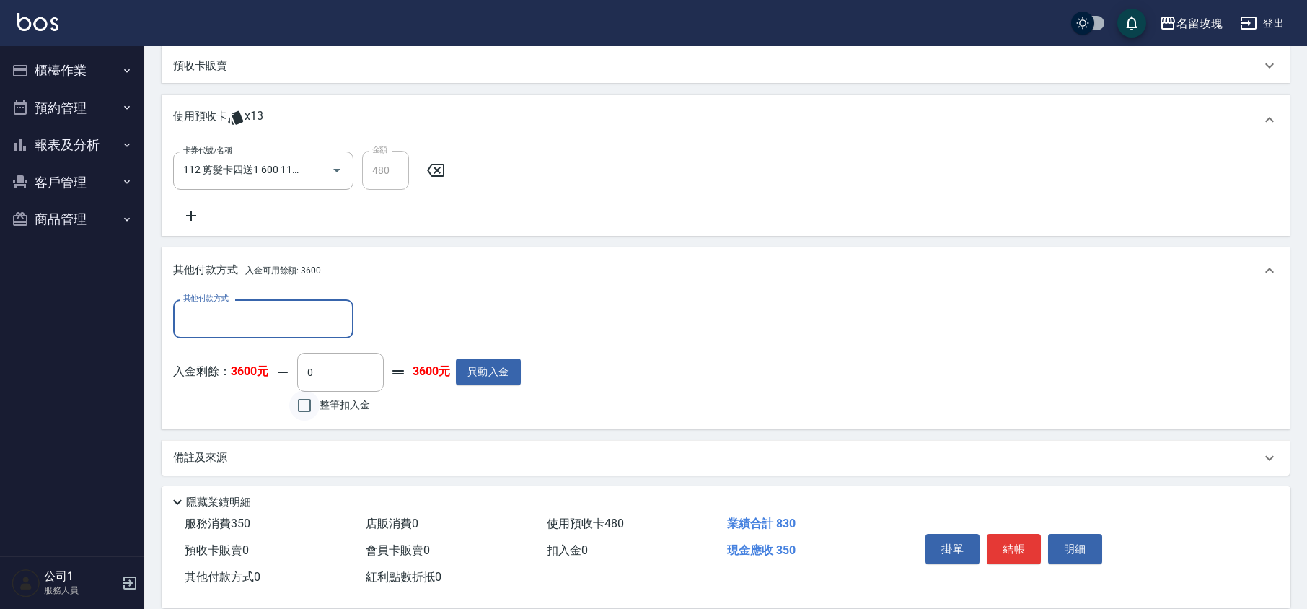
click at [306, 405] on input "整筆扣入金" at bounding box center [304, 405] width 30 height 30
checkbox input "true"
type input "350"
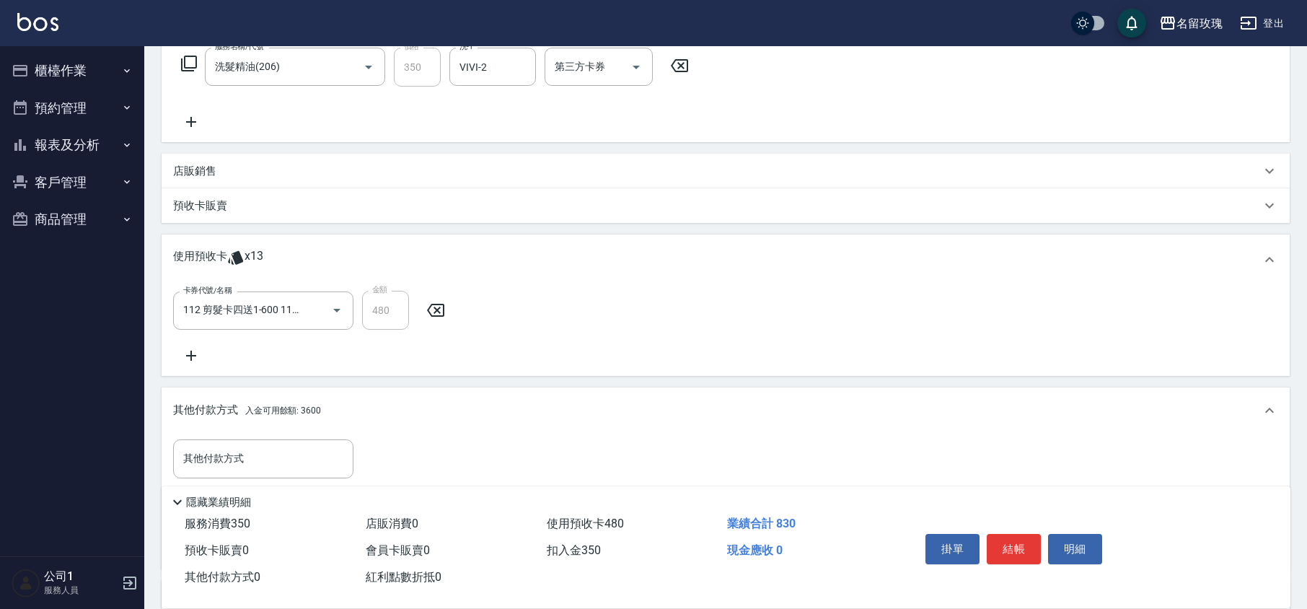
scroll to position [0, 0]
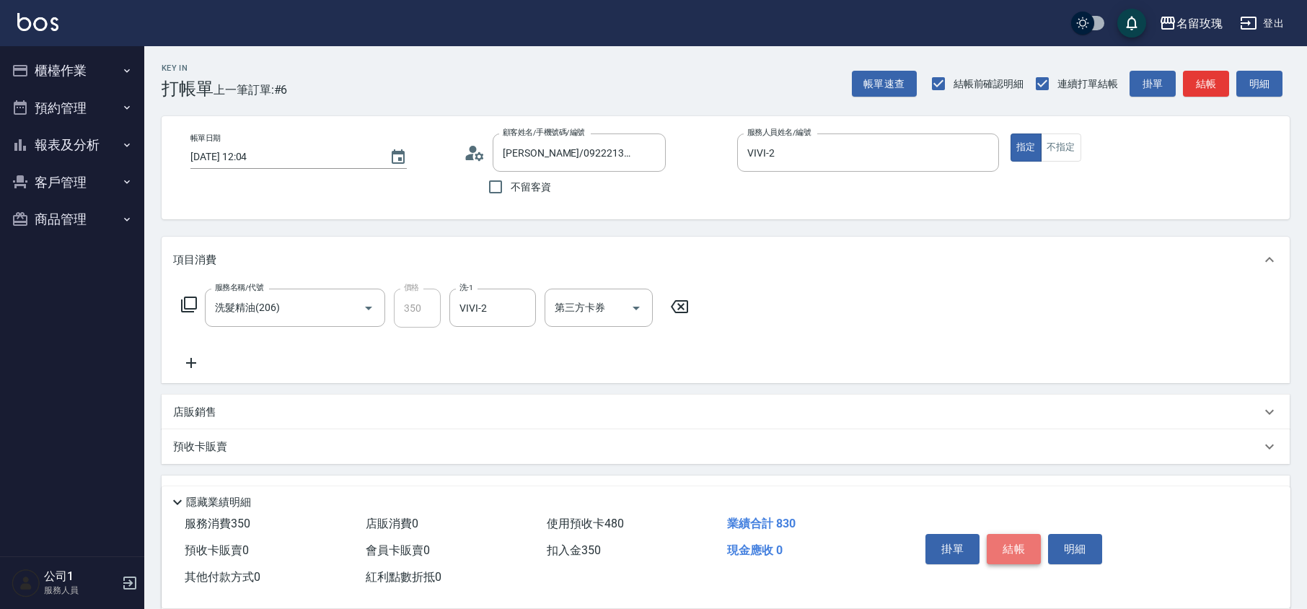
click at [1016, 540] on button "結帳" at bounding box center [1014, 549] width 54 height 30
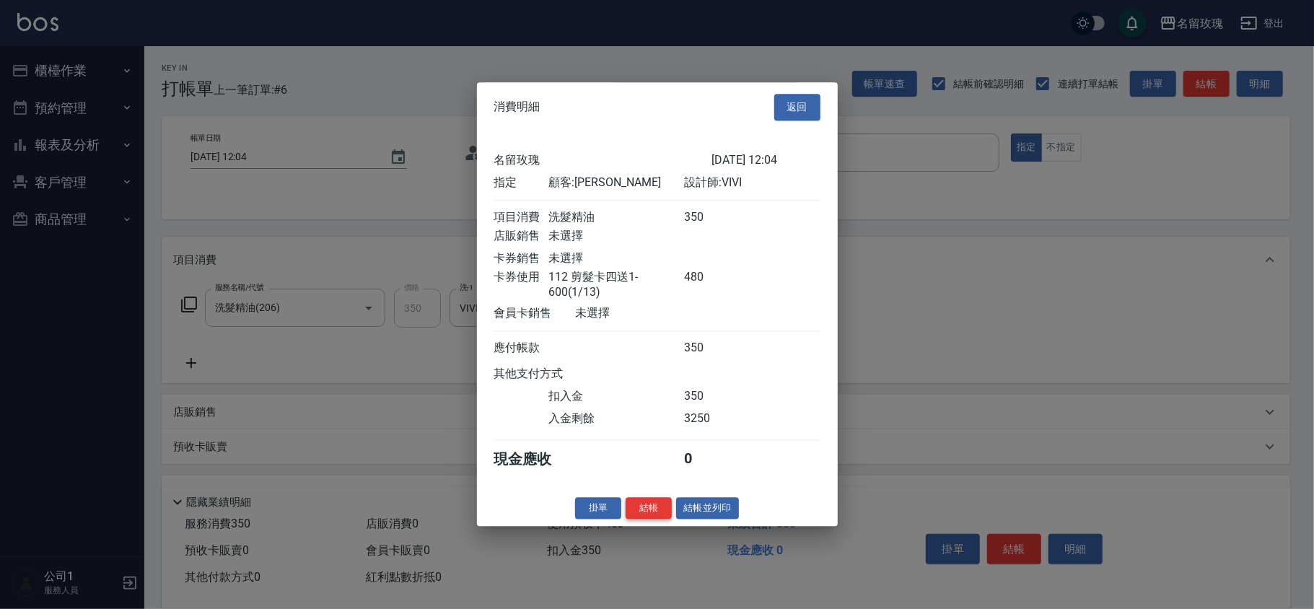
click at [650, 518] on button "結帳" at bounding box center [649, 508] width 46 height 22
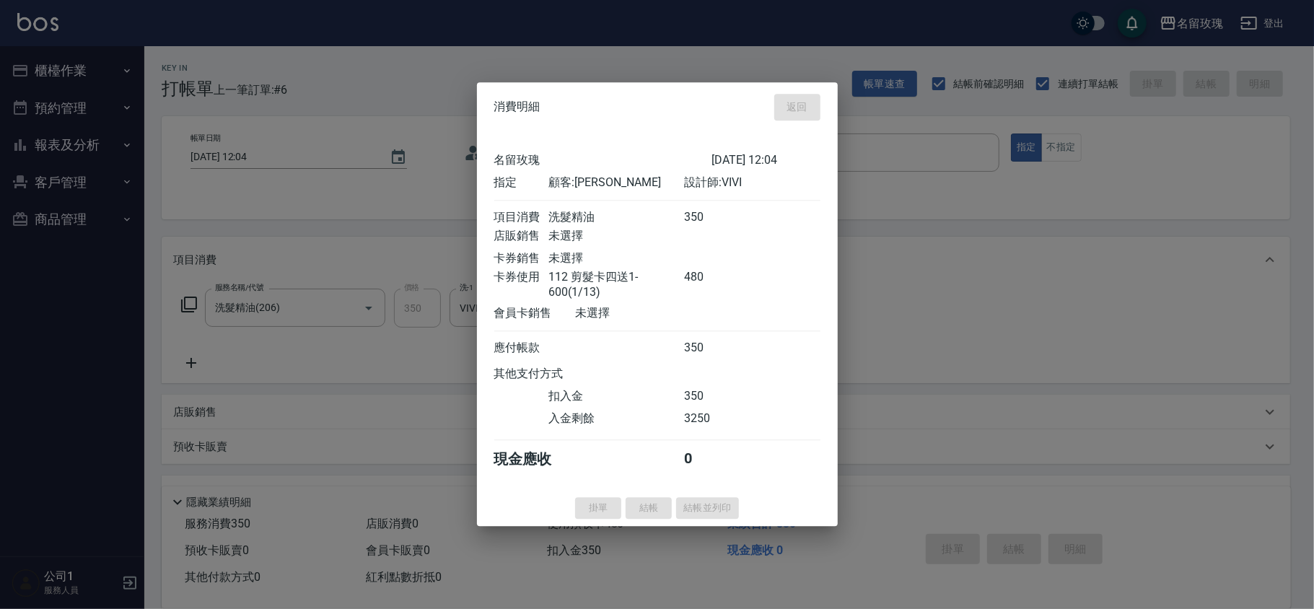
type input "[DATE] 12:05"
